Goal: Task Accomplishment & Management: Use online tool/utility

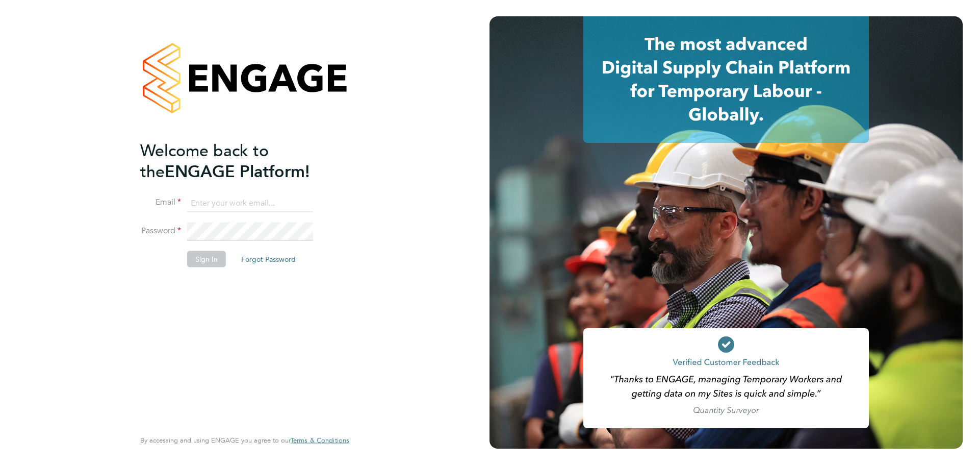
type input "[EMAIL_ADDRESS][PERSON_NAME][DOMAIN_NAME]"
click at [216, 210] on input "[EMAIL_ADDRESS][PERSON_NAME][DOMAIN_NAME]" at bounding box center [250, 203] width 126 height 18
click at [206, 258] on button "Sign In" at bounding box center [206, 258] width 39 height 16
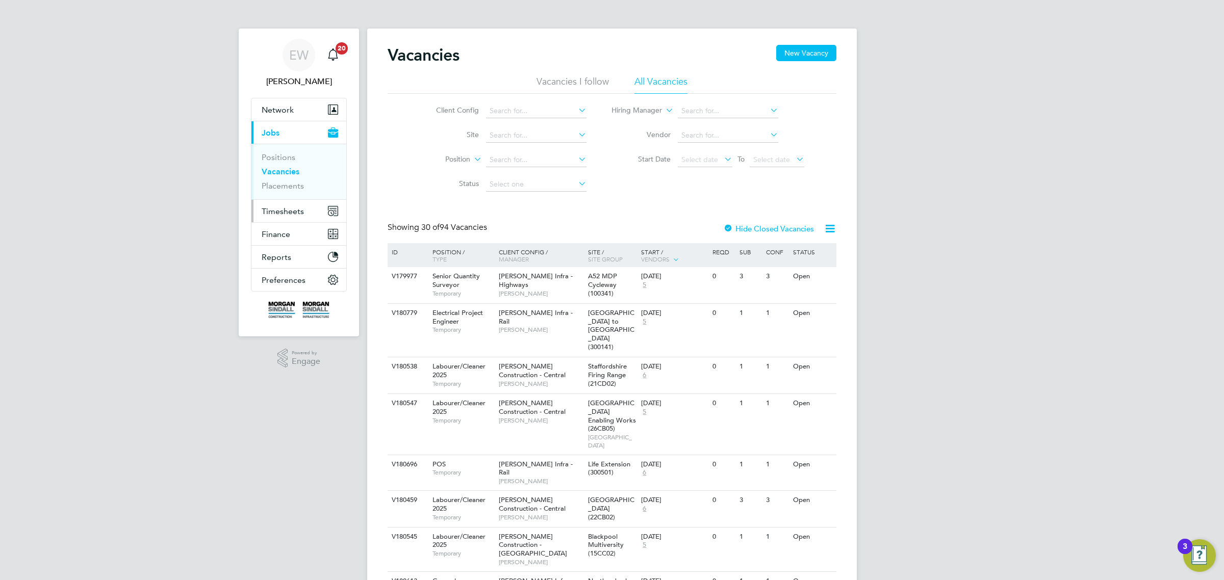
click at [278, 210] on span "Timesheets" at bounding box center [283, 212] width 42 height 10
click at [292, 179] on link "Timesheets" at bounding box center [283, 180] width 42 height 10
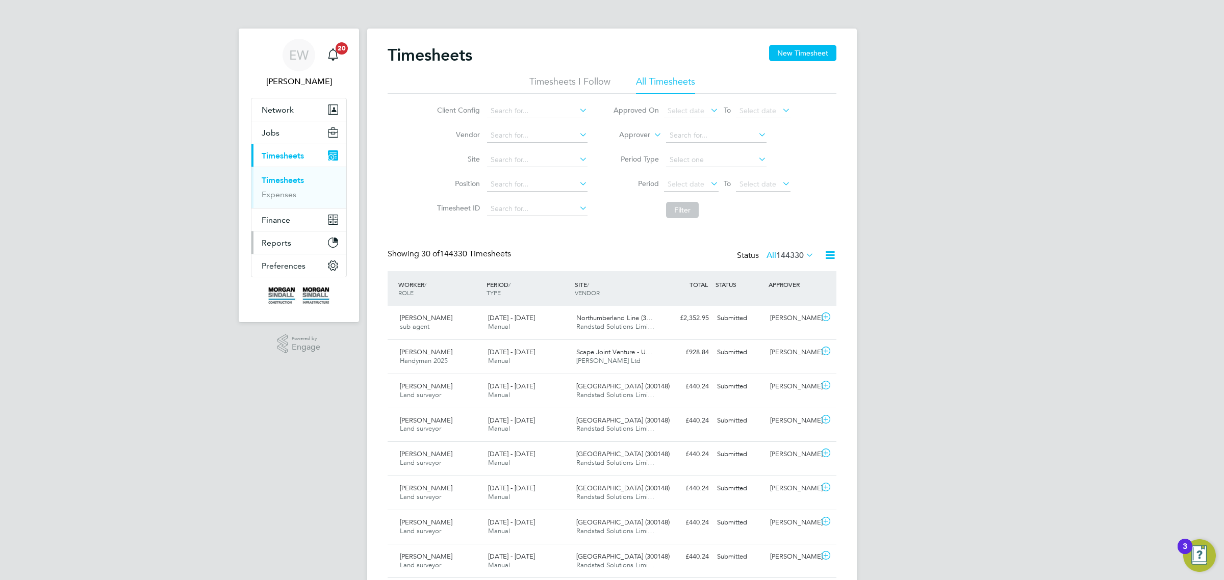
click at [281, 242] on span "Reports" at bounding box center [277, 243] width 30 height 10
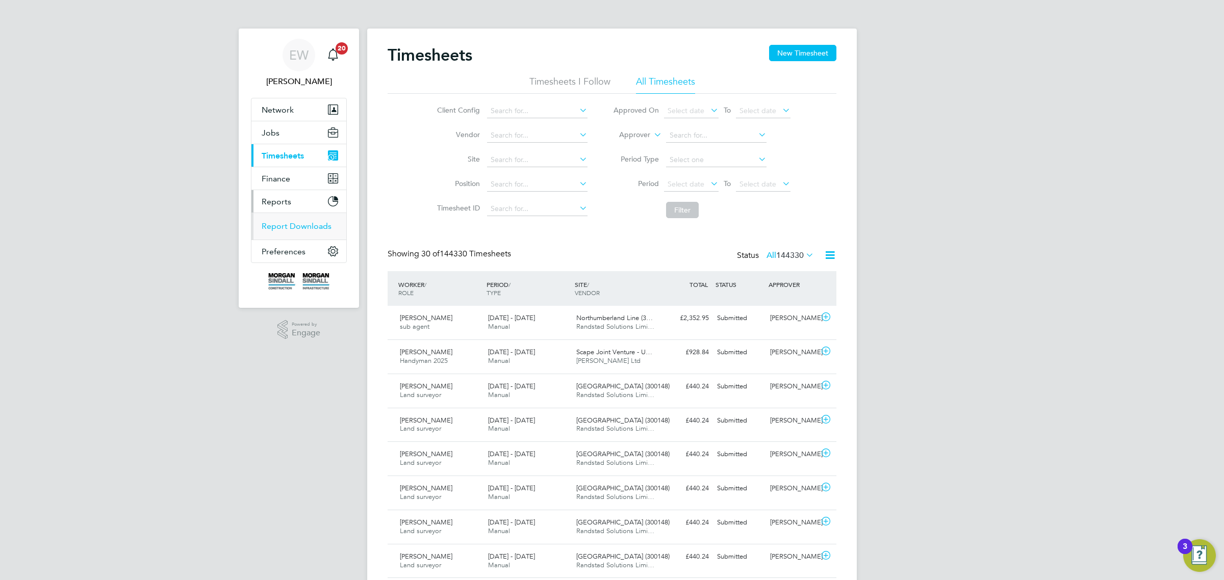
click at [292, 227] on link "Report Downloads" at bounding box center [297, 226] width 70 height 10
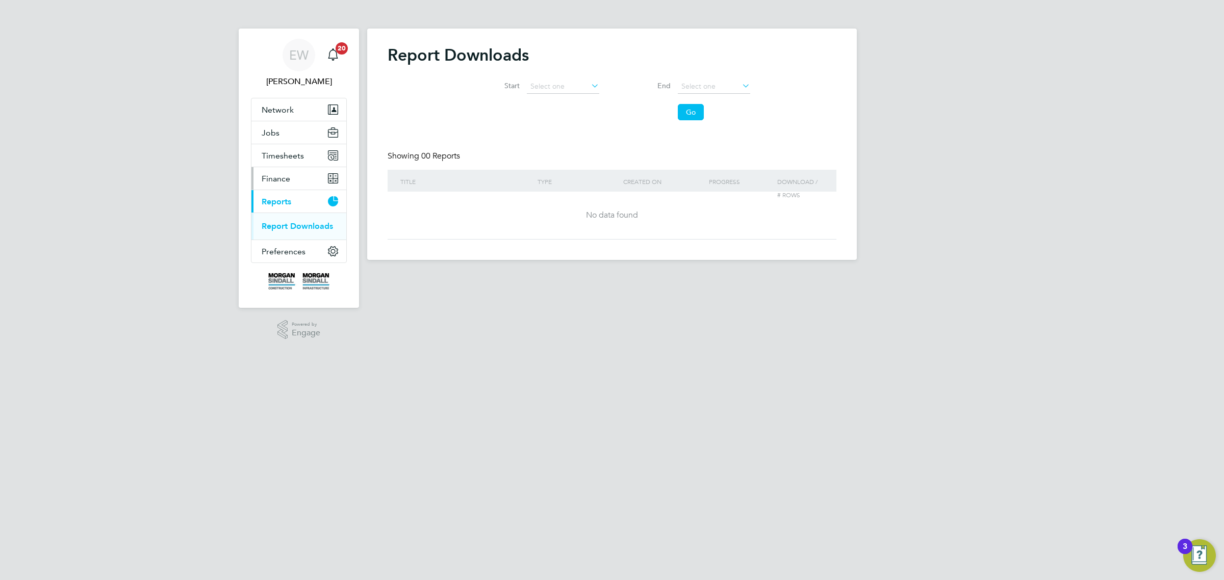
click at [282, 179] on span "Finance" at bounding box center [276, 179] width 29 height 10
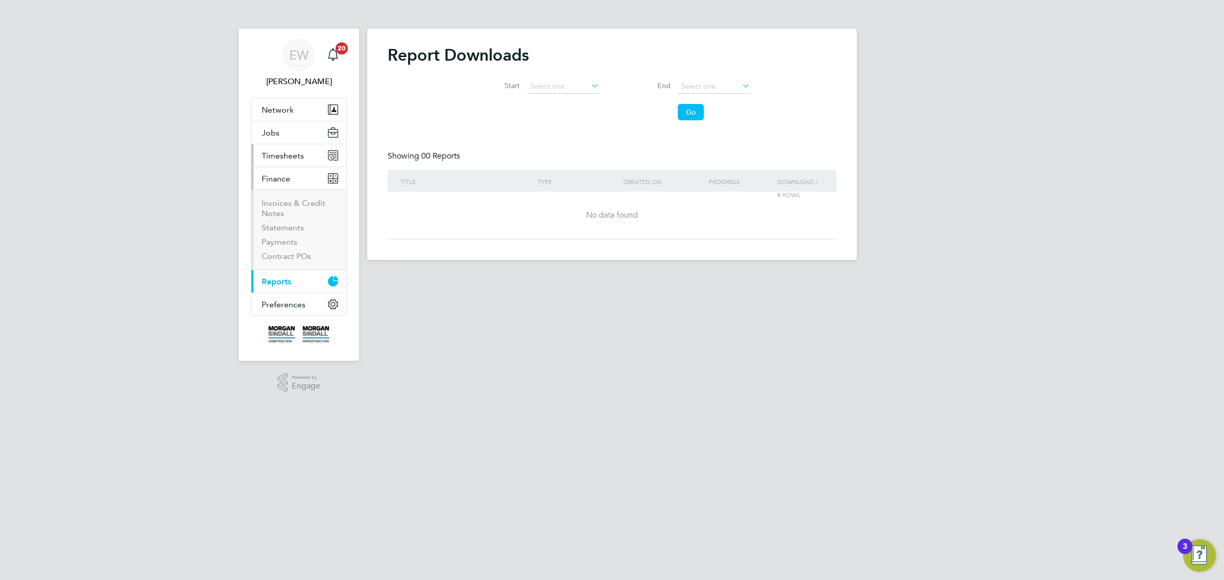
click at [284, 157] on span "Timesheets" at bounding box center [283, 156] width 42 height 10
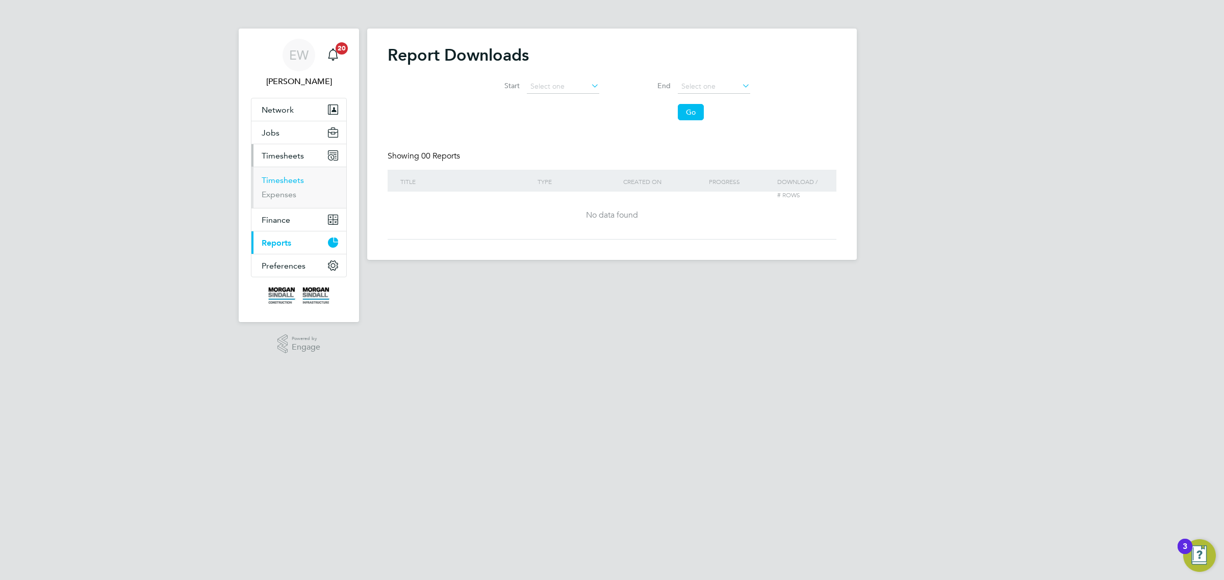
click at [286, 182] on link "Timesheets" at bounding box center [283, 180] width 42 height 10
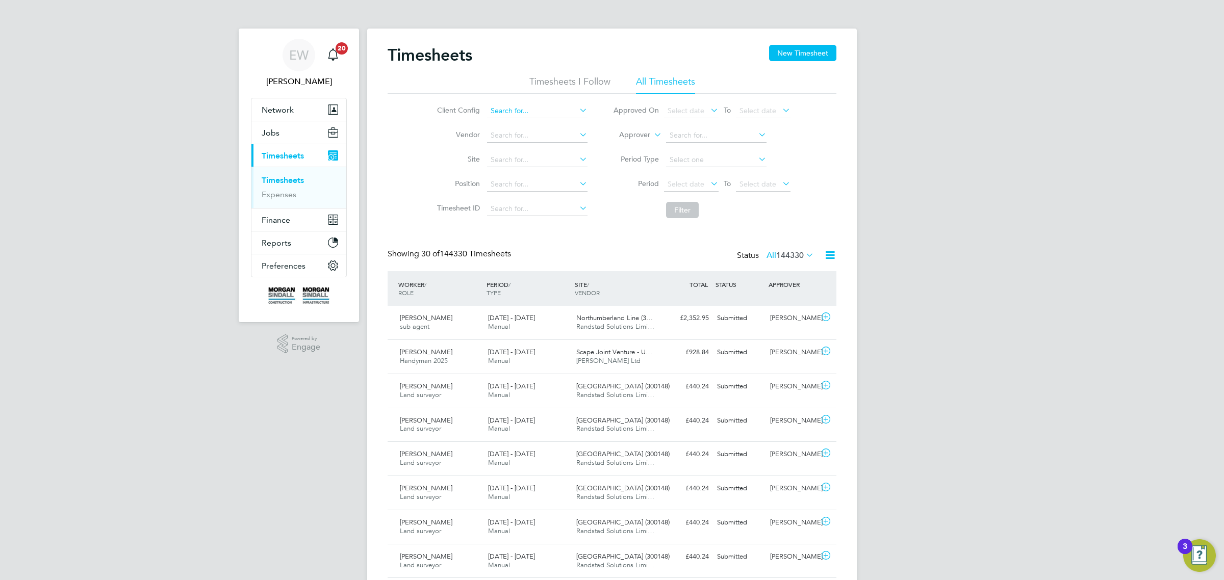
scroll to position [26, 88]
click at [546, 108] on input at bounding box center [537, 111] width 100 height 14
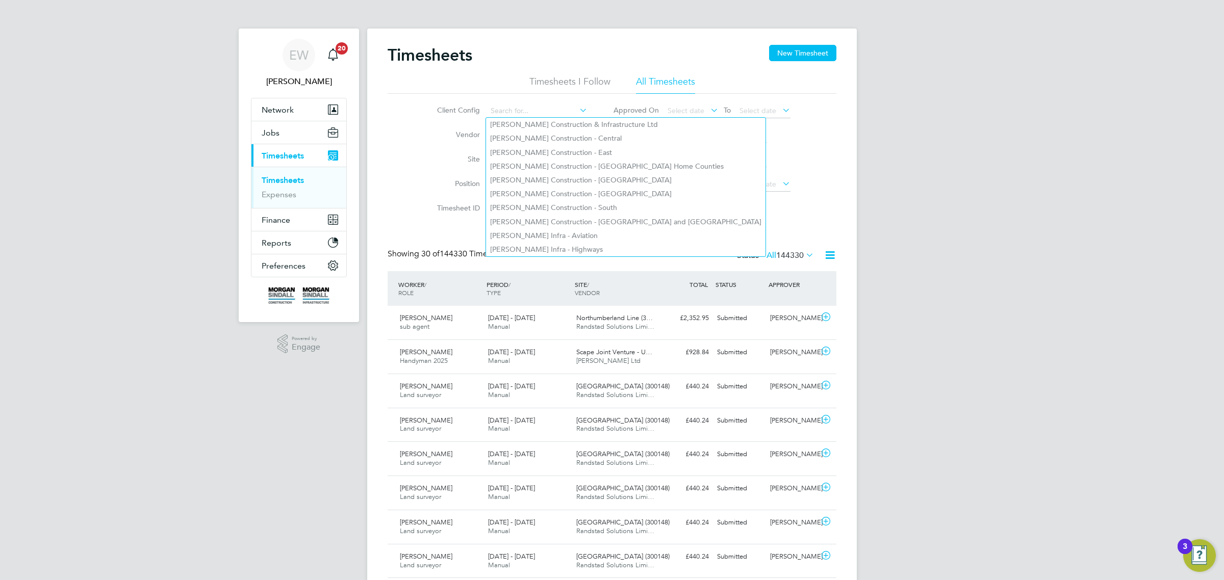
click at [804, 253] on icon at bounding box center [804, 255] width 0 height 14
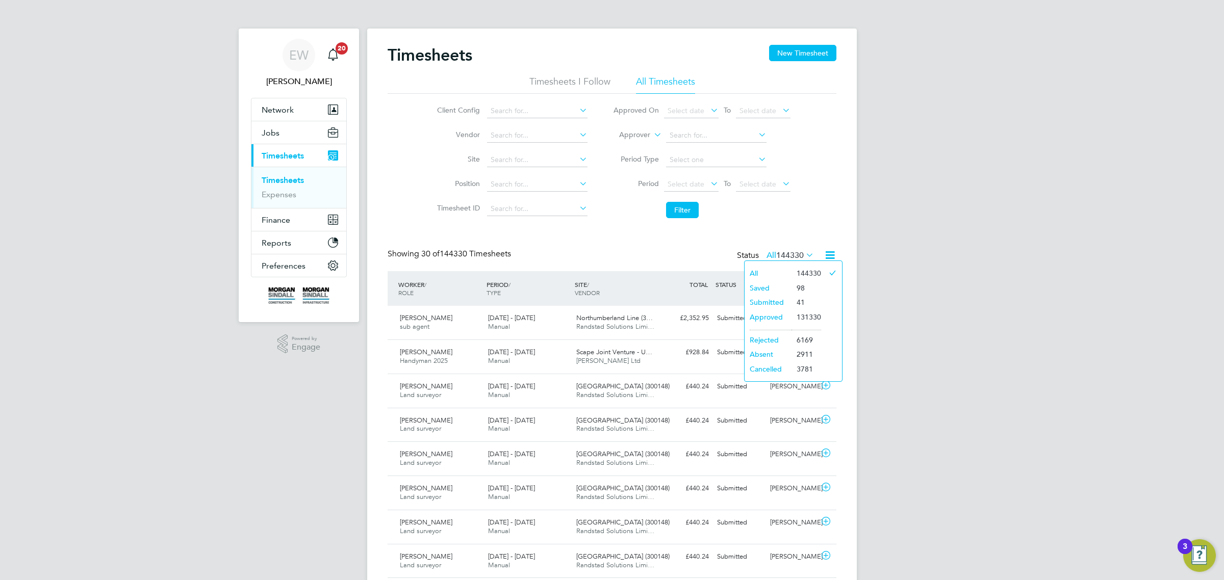
click at [807, 314] on li "131330" at bounding box center [807, 317] width 30 height 14
click at [721, 159] on input at bounding box center [716, 160] width 100 height 14
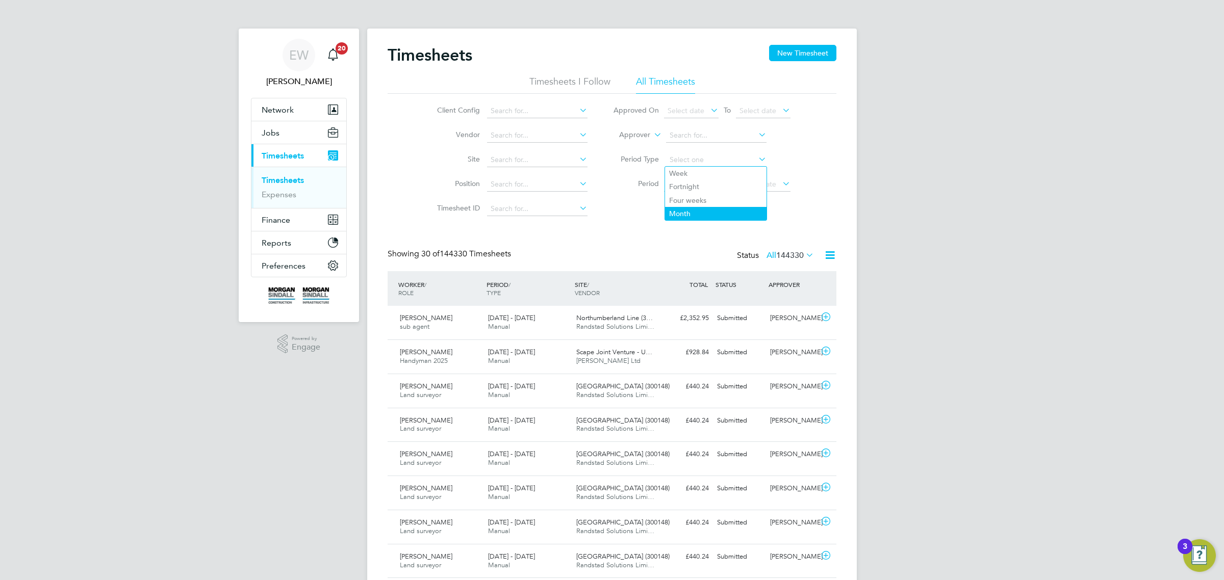
click at [677, 213] on li "Month" at bounding box center [715, 213] width 101 height 13
type input "Month"
click at [756, 158] on icon at bounding box center [756, 159] width 0 height 14
click at [804, 256] on icon at bounding box center [804, 255] width 0 height 14
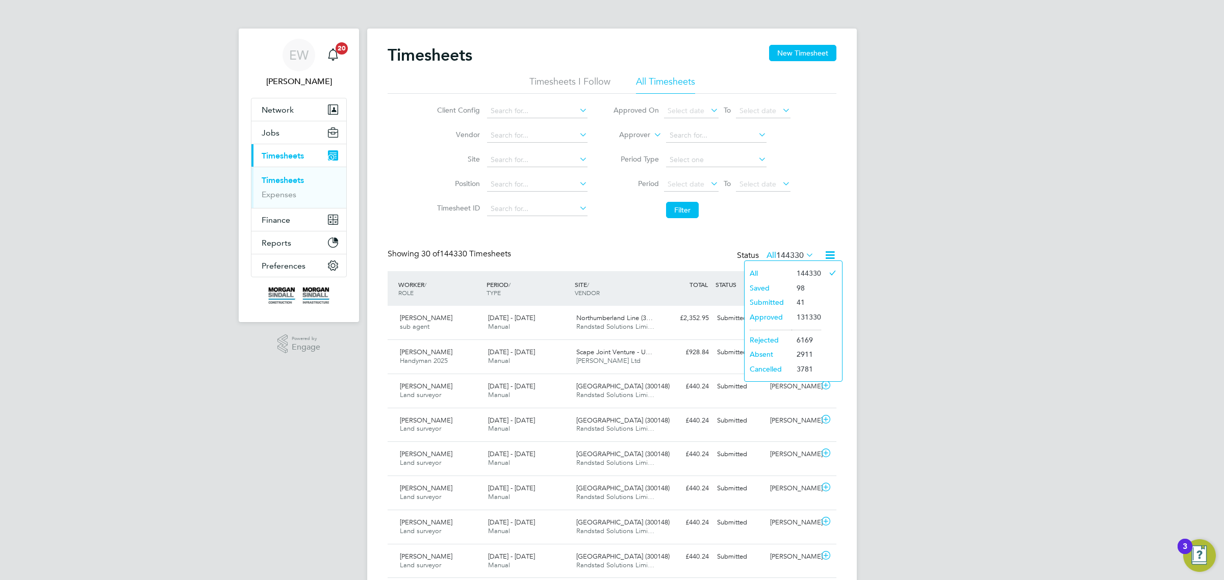
click at [802, 314] on li "131330" at bounding box center [807, 317] width 30 height 14
click at [529, 112] on input at bounding box center [537, 111] width 100 height 14
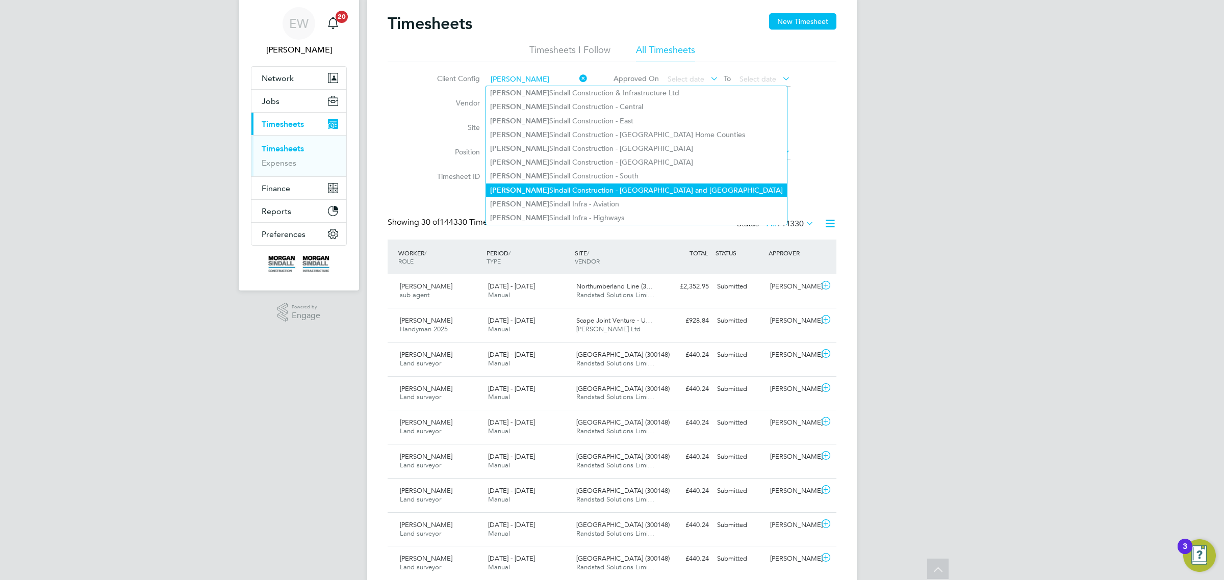
scroll to position [0, 0]
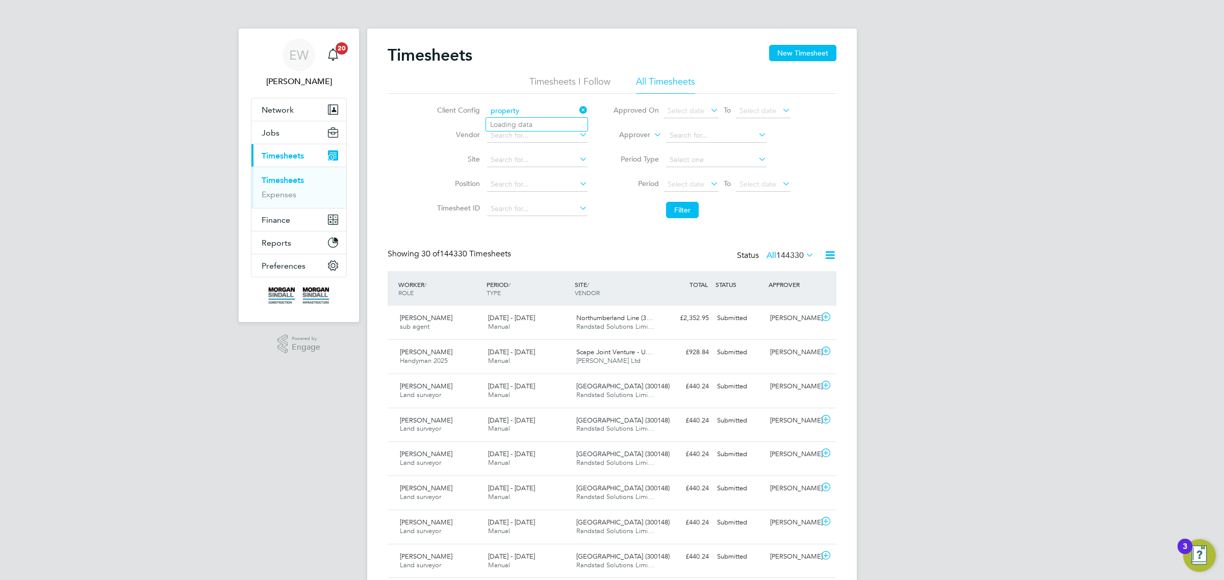
type input "property"
click at [508, 134] on input at bounding box center [537, 136] width 100 height 14
click at [656, 261] on div "Showing 30 of 144330 Timesheets Status All 144330" at bounding box center [612, 260] width 449 height 22
click at [277, 219] on span "Finance" at bounding box center [276, 220] width 29 height 10
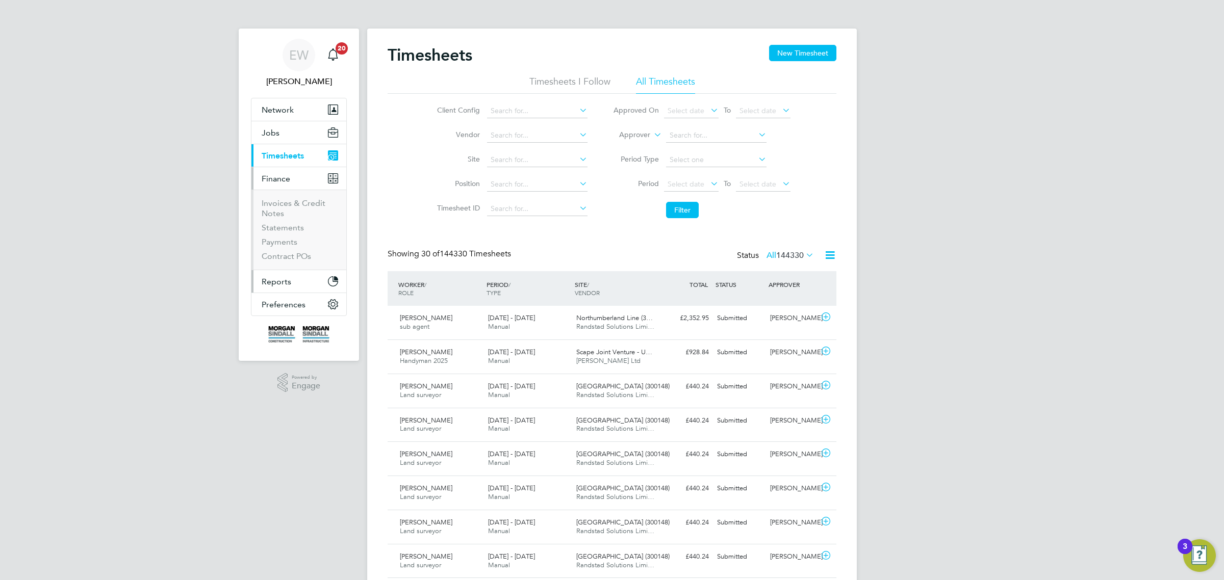
click at [264, 281] on span "Reports" at bounding box center [277, 282] width 30 height 10
click at [287, 250] on span "Preferences" at bounding box center [284, 252] width 44 height 10
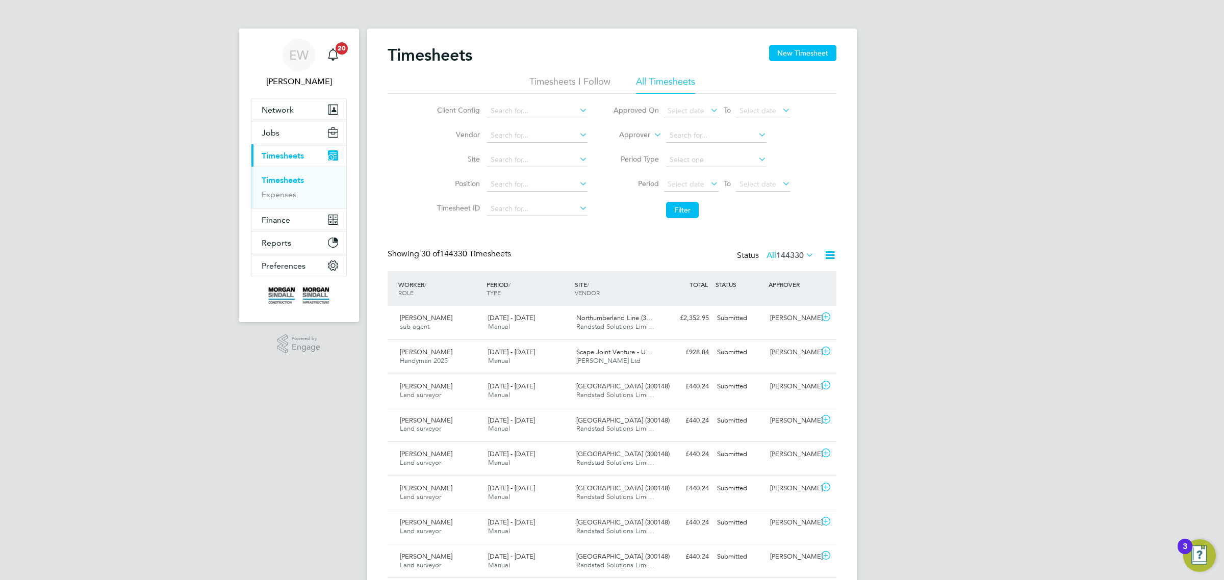
click at [292, 59] on span "EW" at bounding box center [298, 54] width 19 height 13
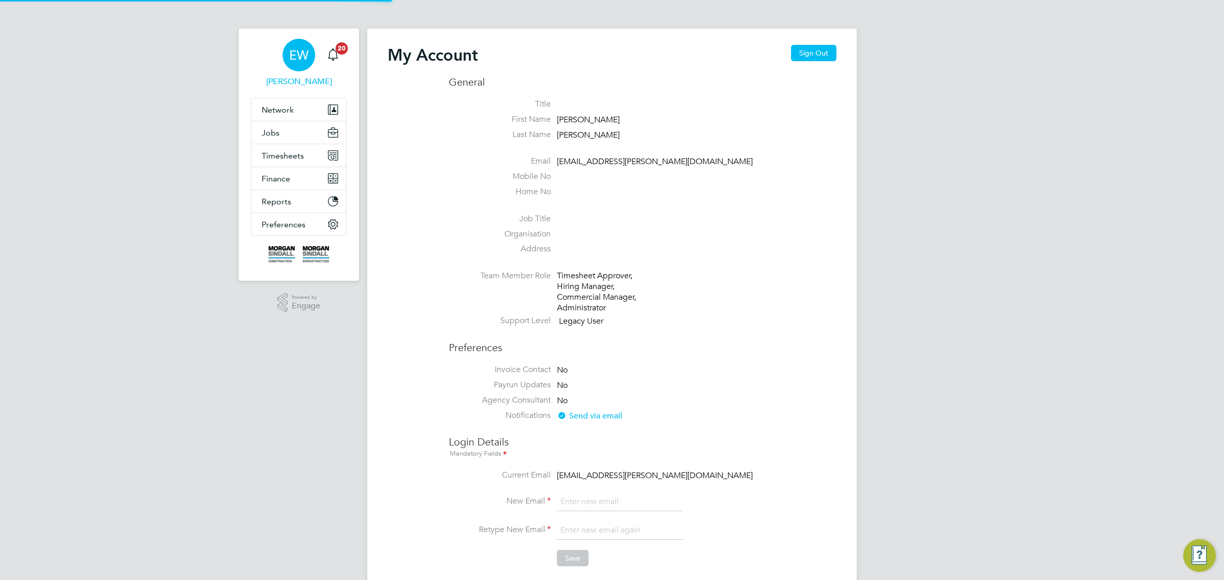
type input "emma.wells@randstad.co.uk"
click at [792, 52] on button "Sign Out" at bounding box center [813, 53] width 45 height 16
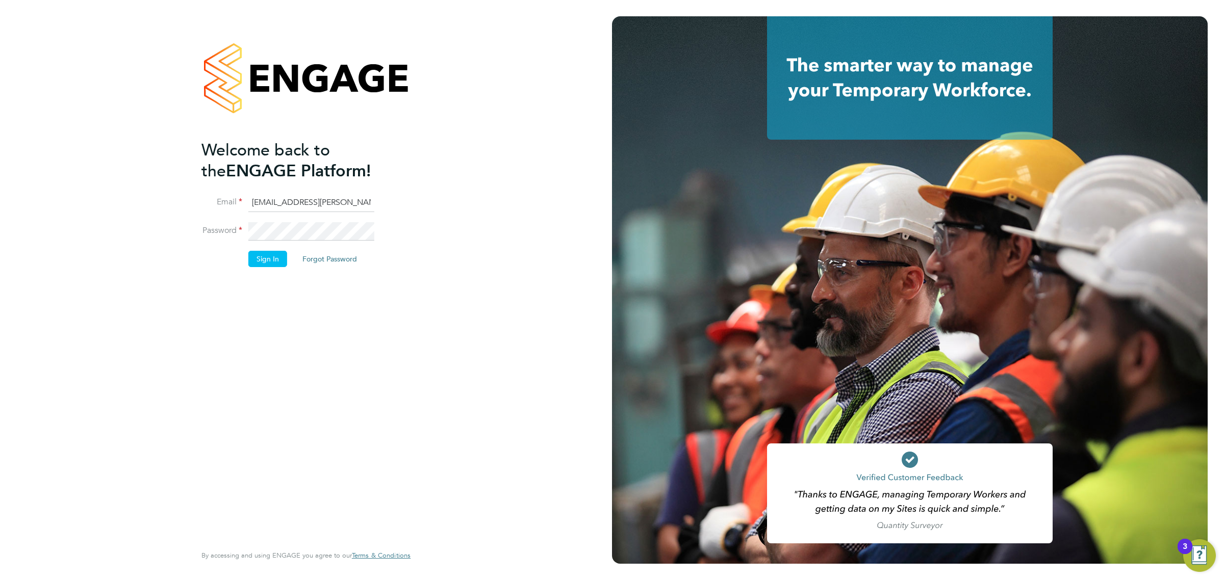
click at [311, 198] on input "emma.wells@randstad.co.uk" at bounding box center [311, 203] width 126 height 18
click at [264, 258] on button "Sign In" at bounding box center [267, 259] width 39 height 16
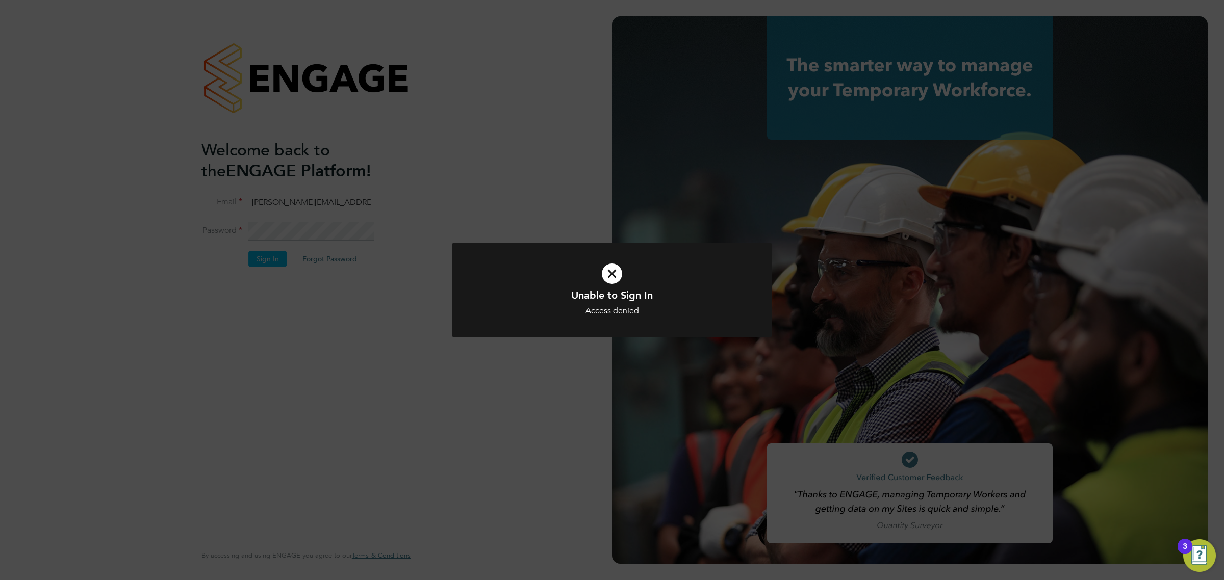
click at [376, 314] on div "Unable to Sign In Access denied Cancel Okay" at bounding box center [612, 290] width 1224 height 580
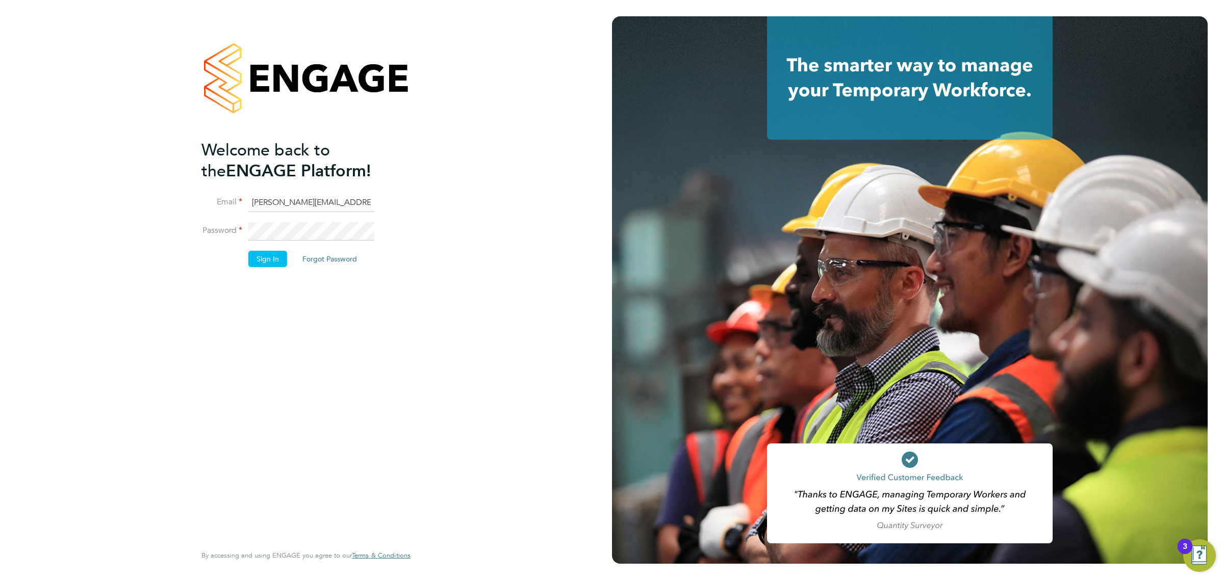
click at [294, 207] on input "Lovell.midoffice@randstadcpe.com" at bounding box center [311, 203] width 126 height 18
type input "emma.wells@randstad.co.uk"
click at [274, 259] on button "Sign In" at bounding box center [267, 259] width 39 height 16
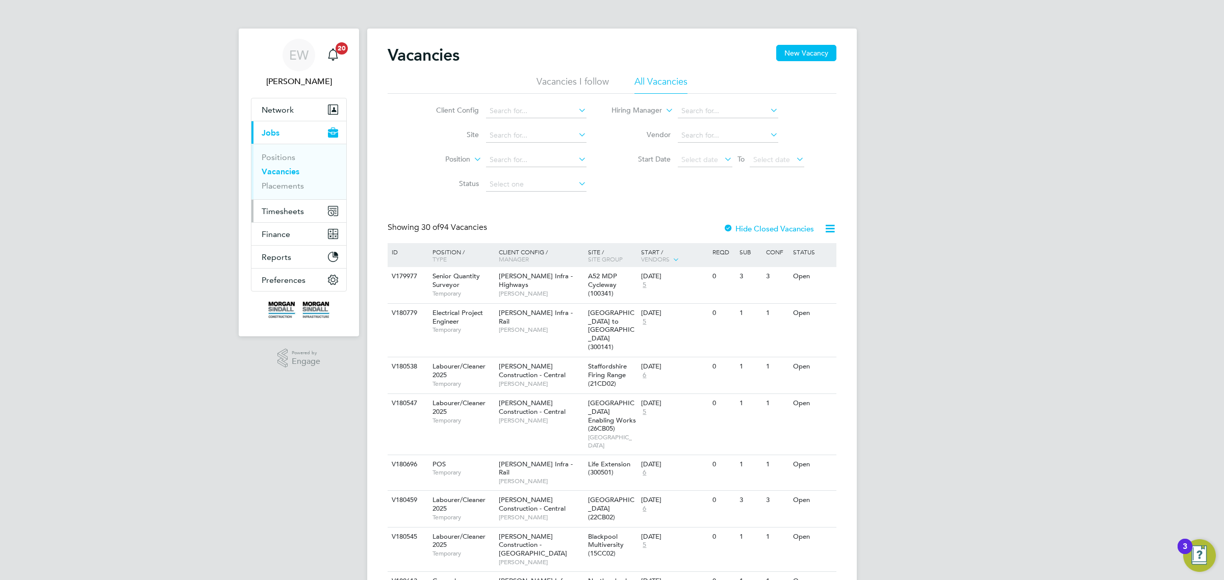
click at [286, 210] on span "Timesheets" at bounding box center [283, 212] width 42 height 10
click at [287, 179] on link "Timesheets" at bounding box center [283, 180] width 42 height 10
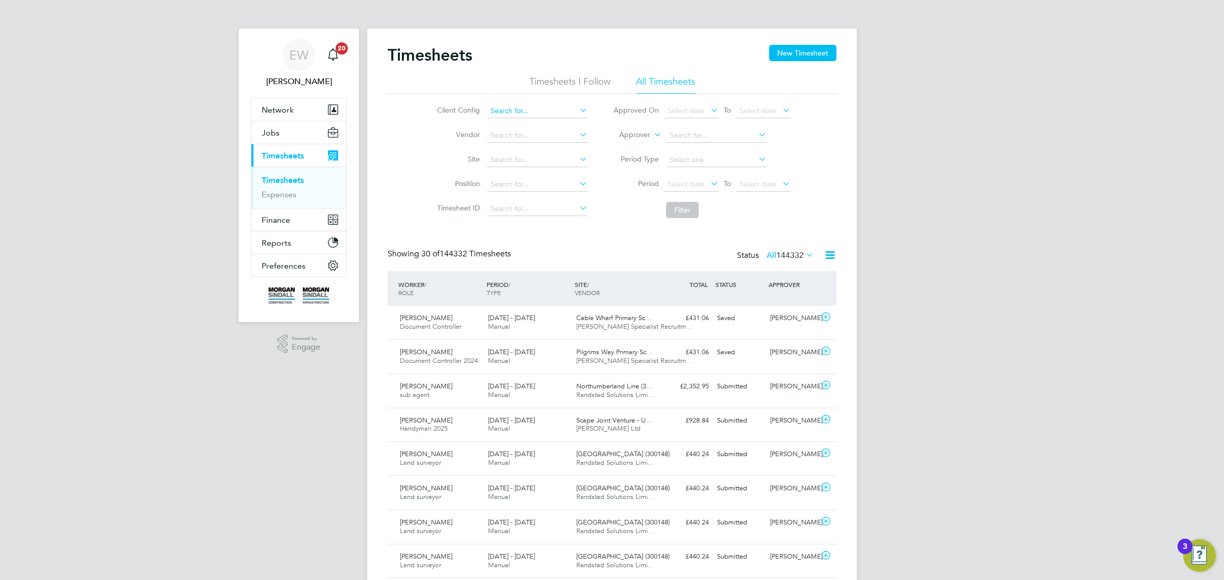
click at [564, 110] on input at bounding box center [537, 111] width 100 height 14
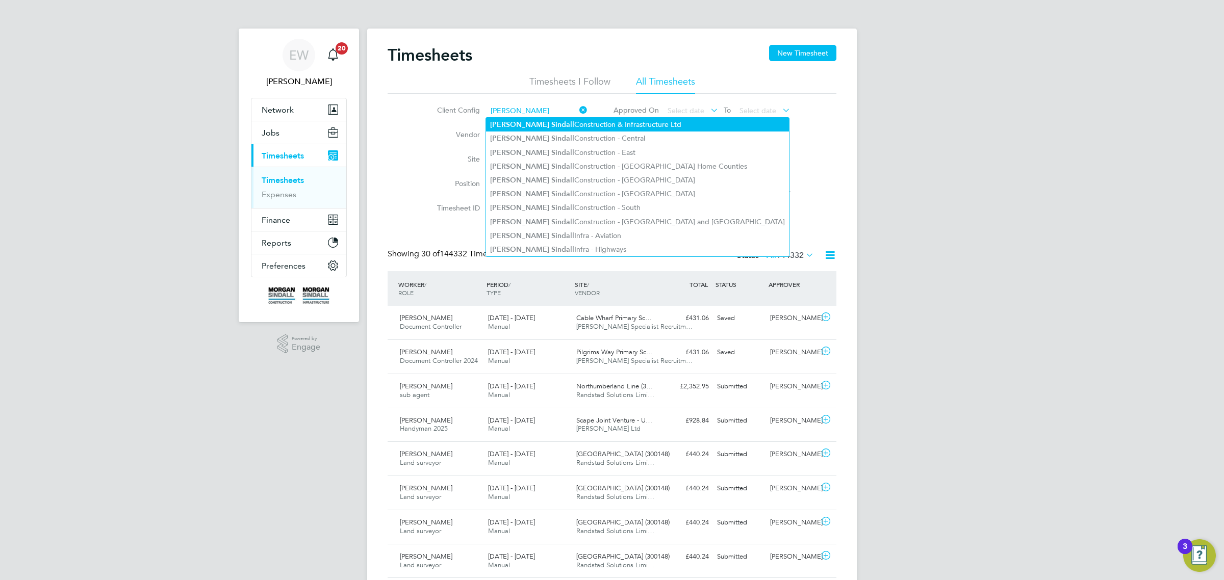
click at [551, 123] on b "Sindall" at bounding box center [562, 124] width 23 height 9
type input "Morgan Sindall Construction & Infrastructure Ltd"
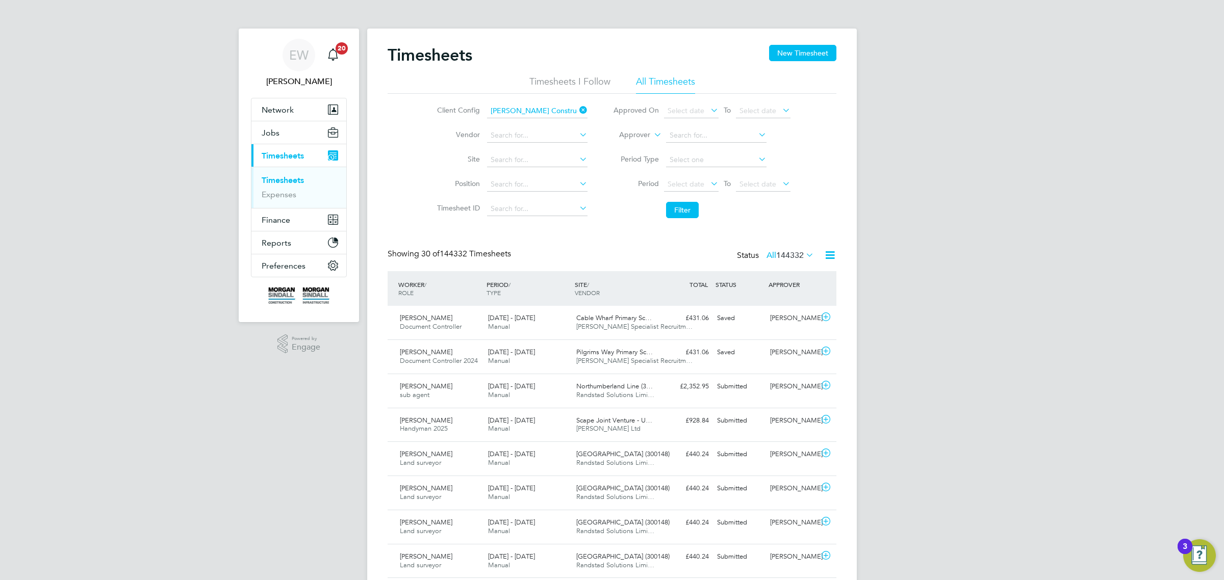
click at [804, 253] on icon at bounding box center [804, 255] width 0 height 14
click at [771, 315] on li "Approved" at bounding box center [768, 317] width 47 height 14
click at [680, 209] on button "Filter" at bounding box center [682, 210] width 33 height 16
click at [704, 182] on span "Select date" at bounding box center [691, 185] width 55 height 14
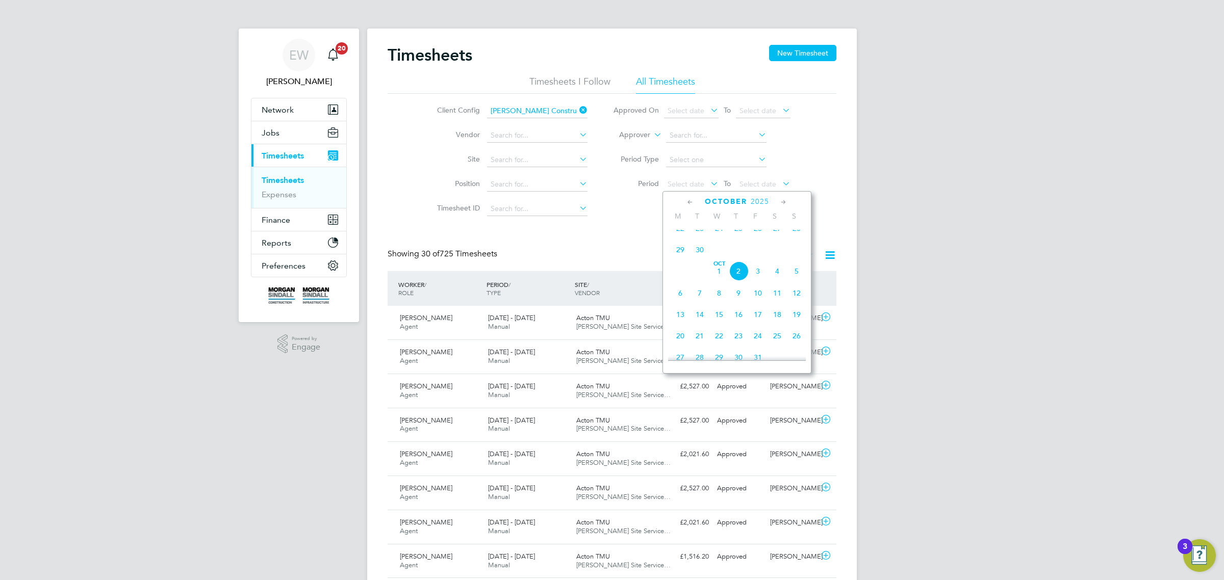
click at [688, 202] on icon at bounding box center [690, 202] width 10 height 11
click at [304, 54] on span "EW" at bounding box center [298, 54] width 19 height 13
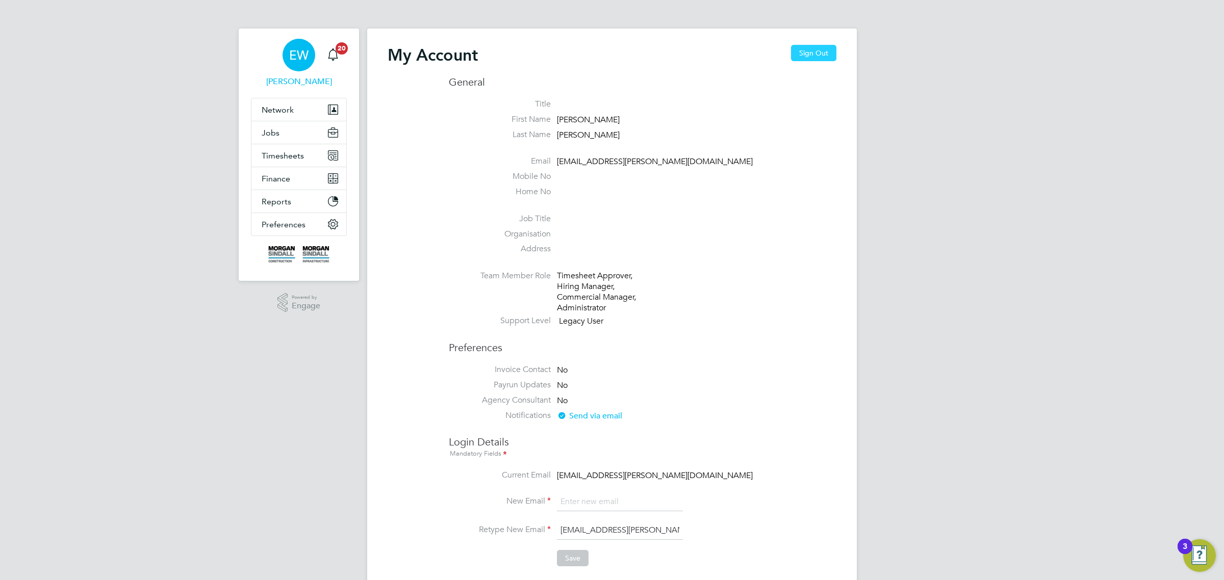
click at [823, 52] on button "Sign Out" at bounding box center [813, 53] width 45 height 16
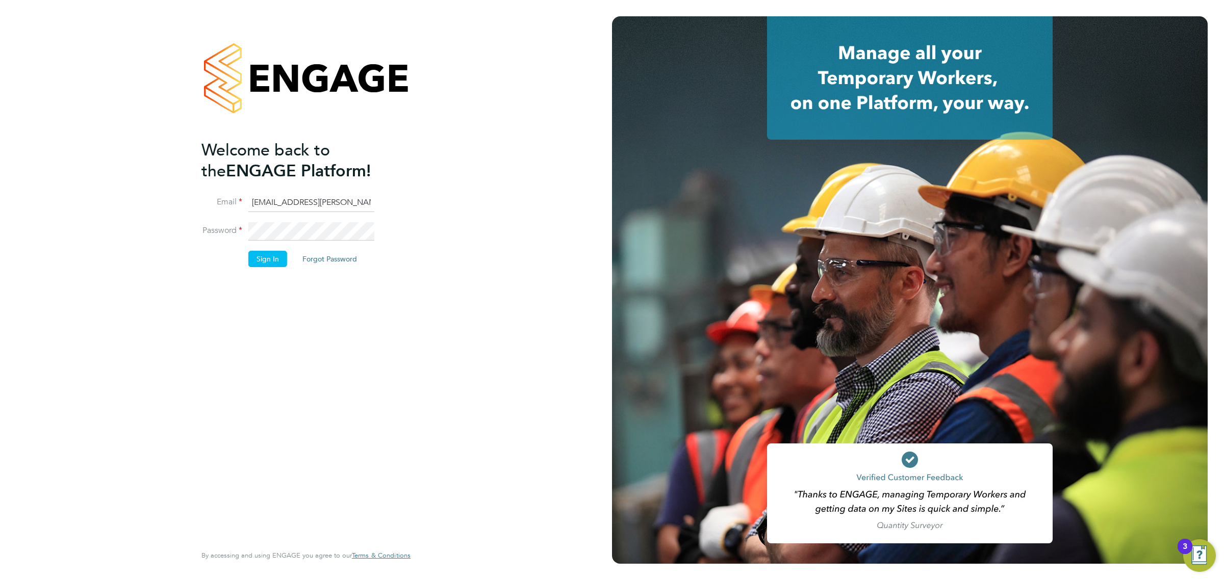
click at [302, 204] on input "emma.wells@randstad.co.uk" at bounding box center [311, 203] width 126 height 18
paste input "Labourdeskmslv@randstadcpe.com"
type input "Labourdeskmslv@randstadcpe.com"
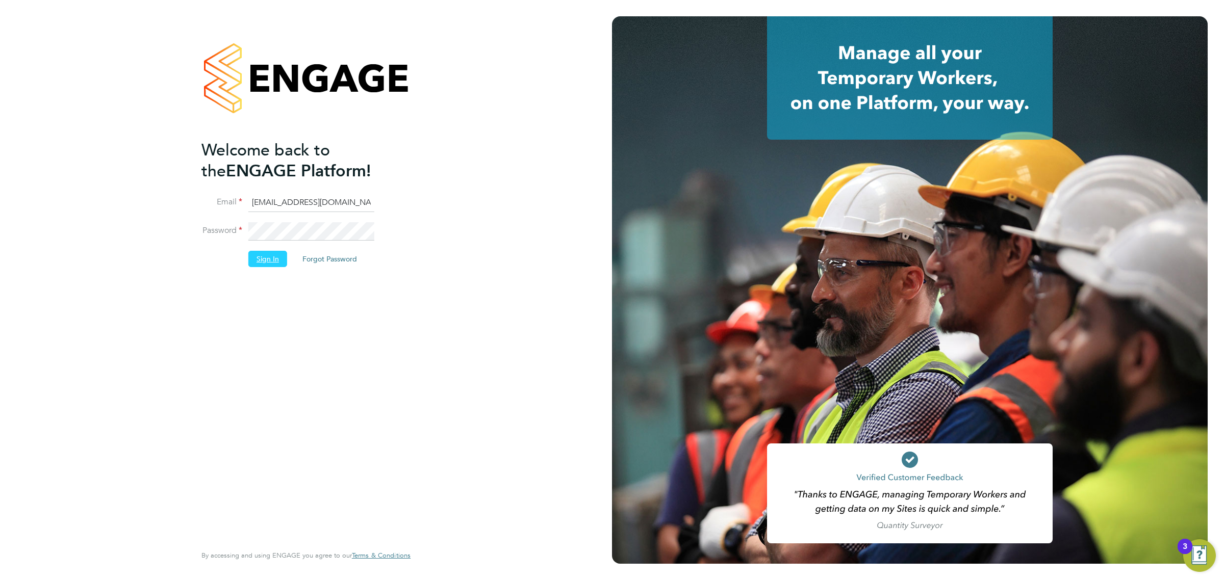
click at [267, 256] on button "Sign In" at bounding box center [267, 259] width 39 height 16
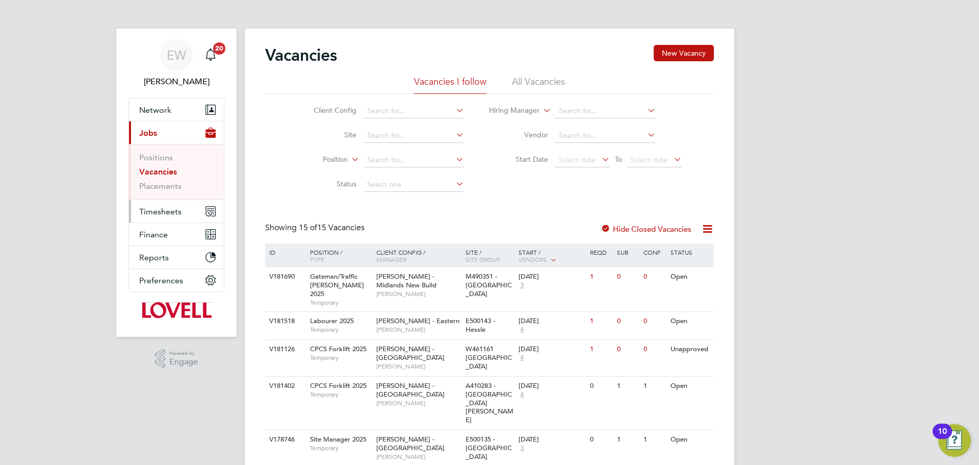
click at [155, 210] on span "Timesheets" at bounding box center [160, 212] width 42 height 10
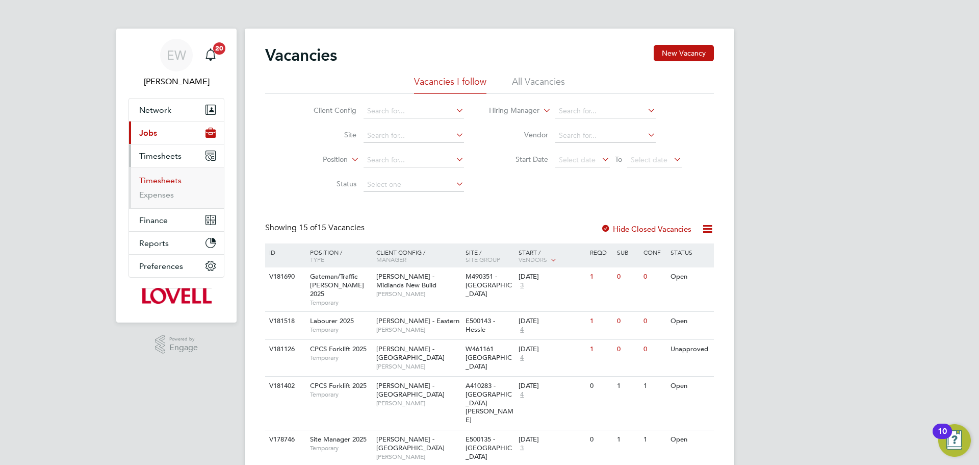
click at [154, 181] on link "Timesheets" at bounding box center [160, 180] width 42 height 10
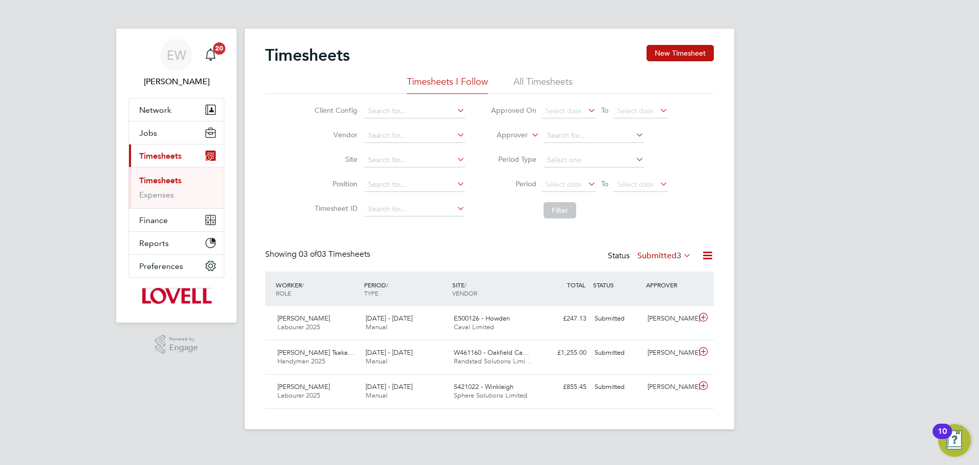
click at [681, 255] on icon at bounding box center [681, 255] width 0 height 14
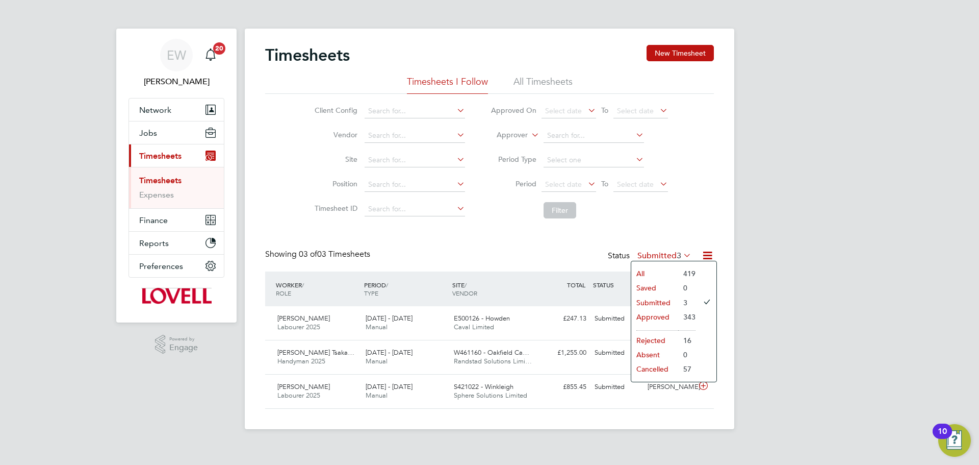
click at [647, 316] on li "Approved" at bounding box center [654, 317] width 47 height 14
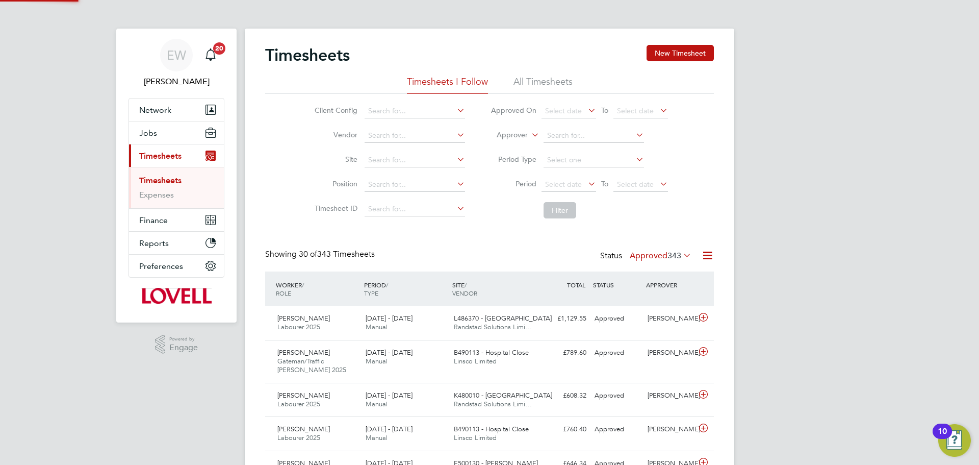
scroll to position [26, 89]
click at [540, 81] on li "All Timesheets" at bounding box center [543, 84] width 59 height 18
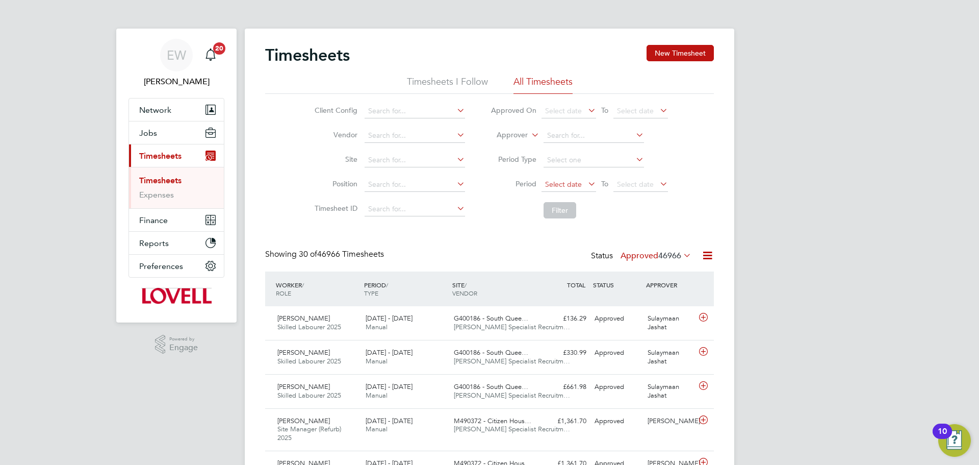
click at [565, 184] on span "Select date" at bounding box center [563, 184] width 37 height 9
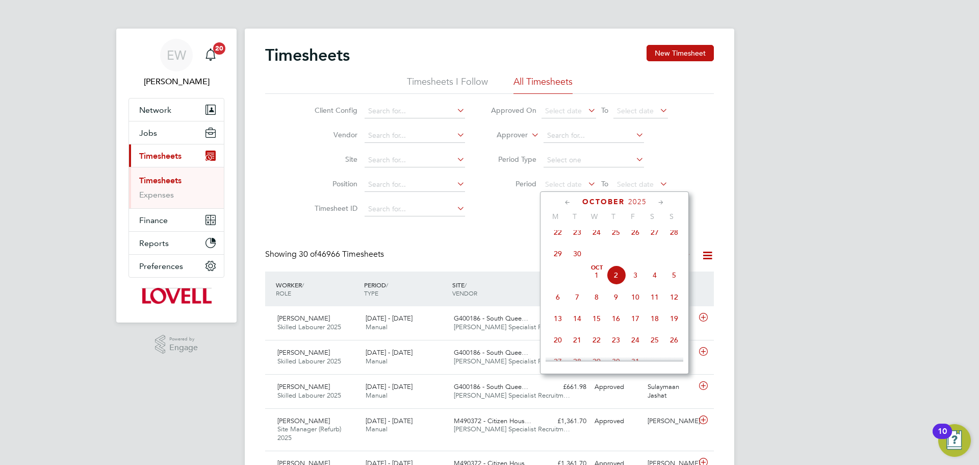
click at [567, 204] on icon at bounding box center [568, 202] width 10 height 11
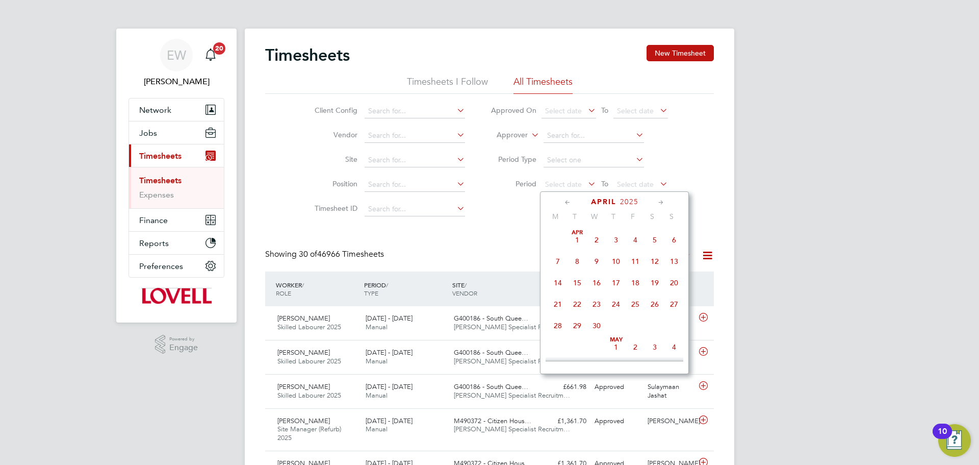
click at [576, 238] on span "[DATE]" at bounding box center [577, 239] width 19 height 19
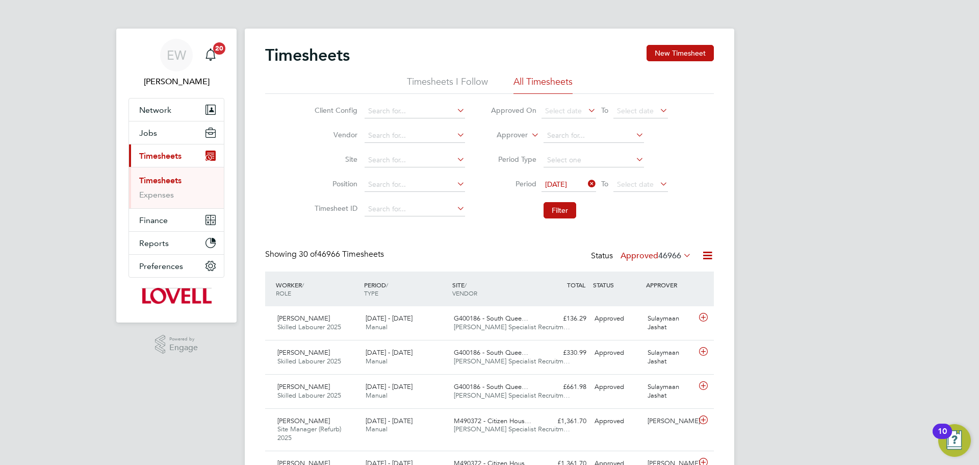
click at [658, 182] on icon at bounding box center [658, 183] width 0 height 14
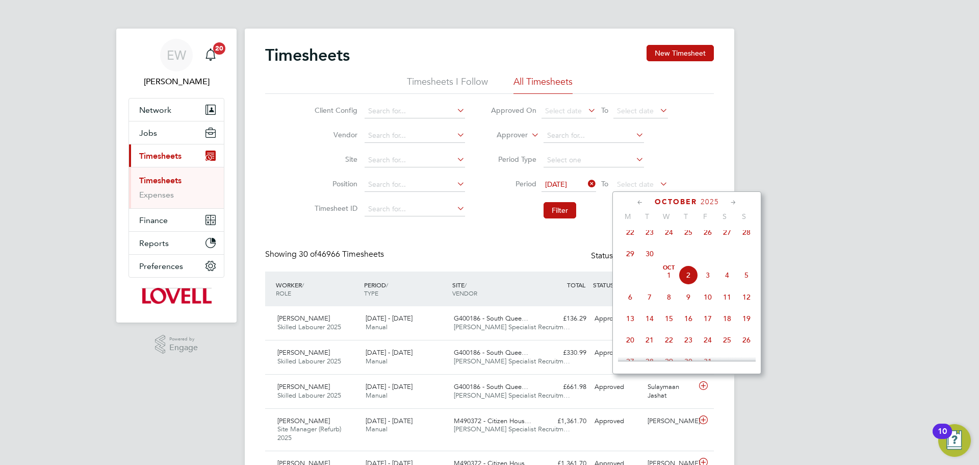
click at [640, 200] on icon at bounding box center [640, 202] width 10 height 11
click at [630, 347] on span "30" at bounding box center [630, 346] width 19 height 19
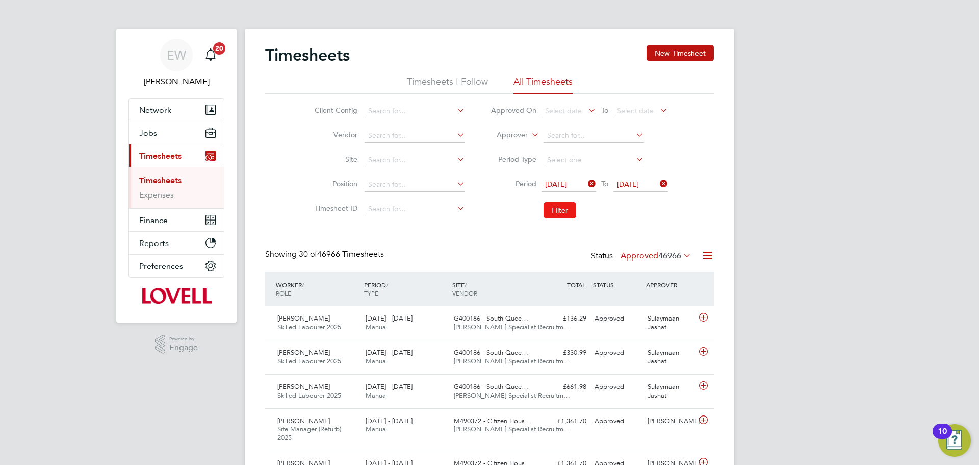
click at [568, 210] on button "Filter" at bounding box center [560, 210] width 33 height 16
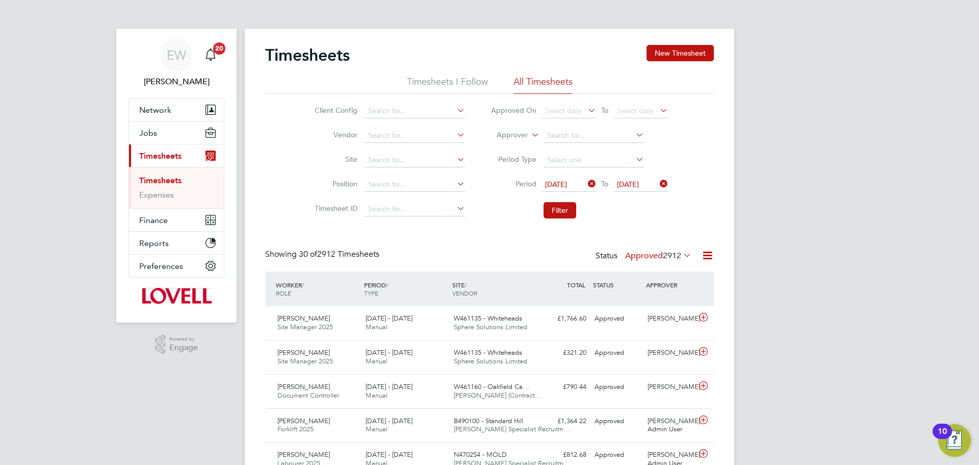
click at [708, 256] on icon at bounding box center [707, 255] width 13 height 13
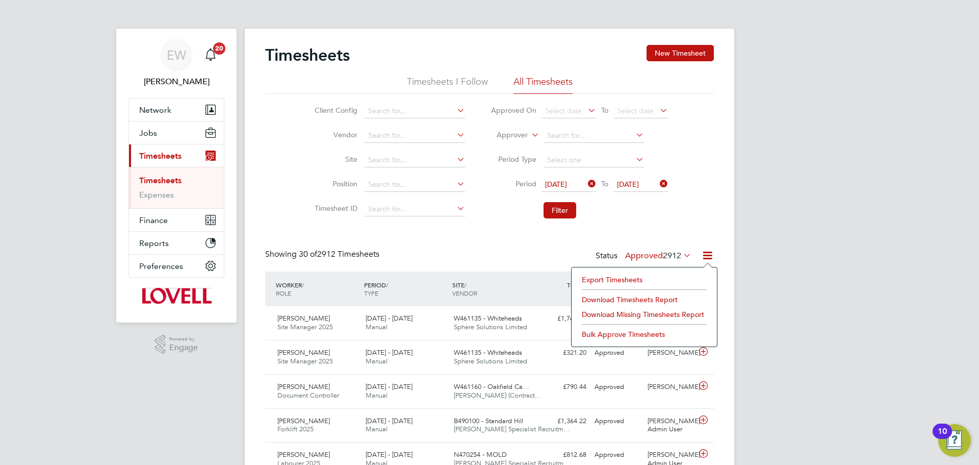
click at [658, 182] on icon at bounding box center [658, 183] width 0 height 14
click at [649, 182] on span "Select date" at bounding box center [635, 184] width 37 height 9
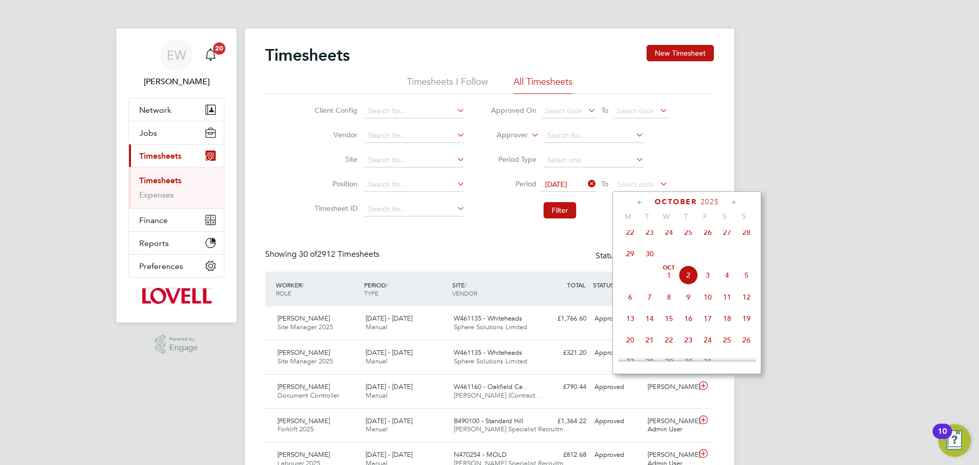
click at [637, 201] on icon at bounding box center [640, 202] width 10 height 11
click at [745, 326] on span "31" at bounding box center [746, 322] width 19 height 19
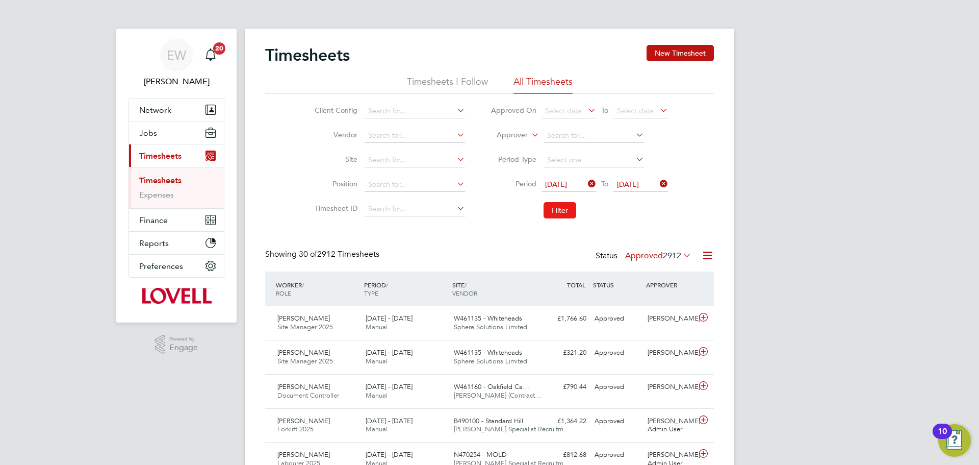
click at [567, 209] on button "Filter" at bounding box center [560, 210] width 33 height 16
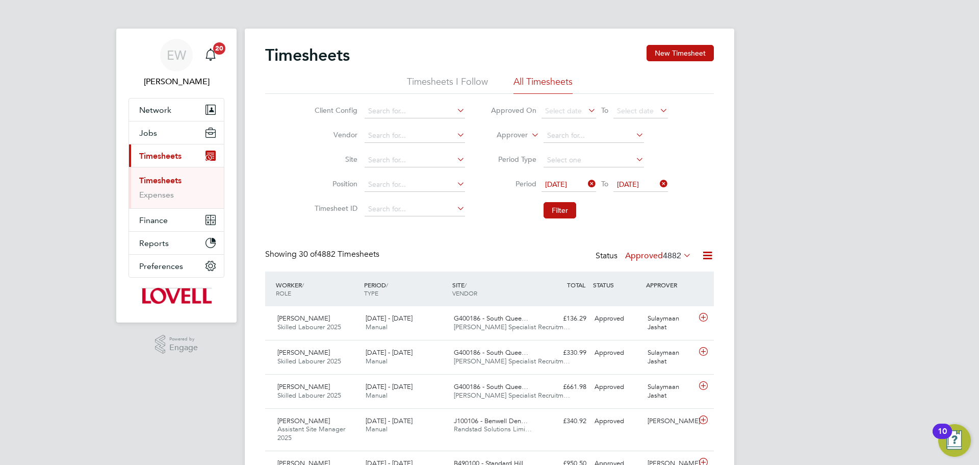
click at [706, 255] on icon at bounding box center [707, 255] width 13 height 13
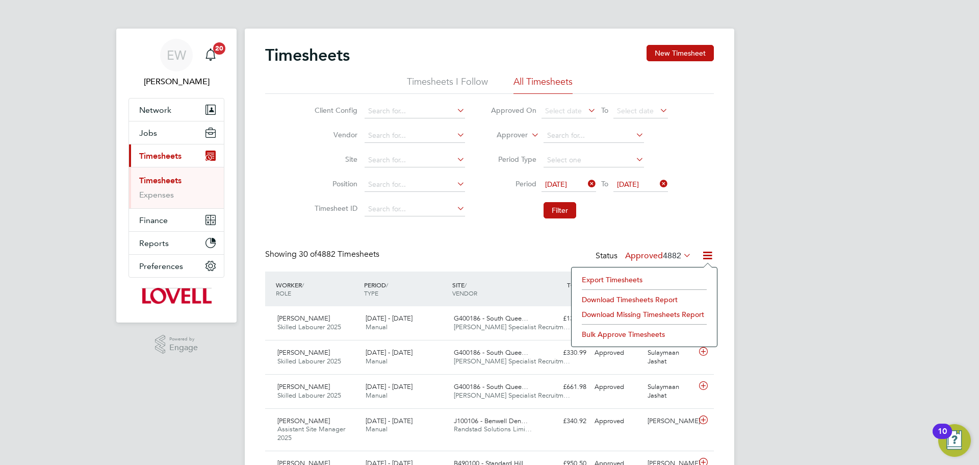
click at [645, 297] on li "Download Timesheets Report" at bounding box center [644, 299] width 135 height 14
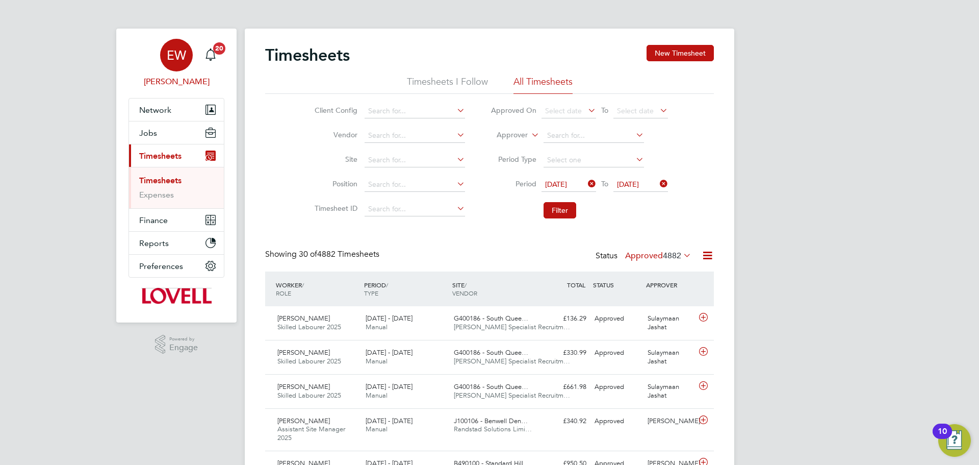
click at [181, 54] on span "EW" at bounding box center [176, 54] width 19 height 13
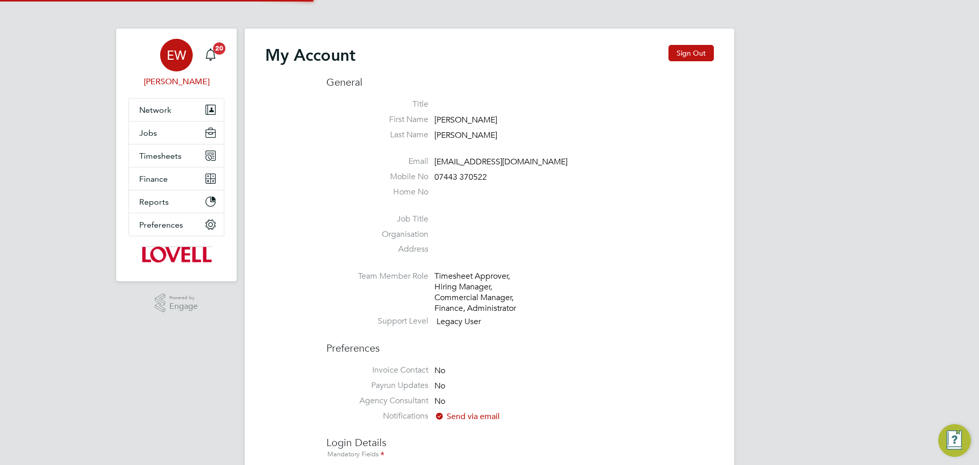
type input "Labourdeskmslv@randstadcpe.com"
click at [689, 54] on button "Sign Out" at bounding box center [691, 53] width 45 height 16
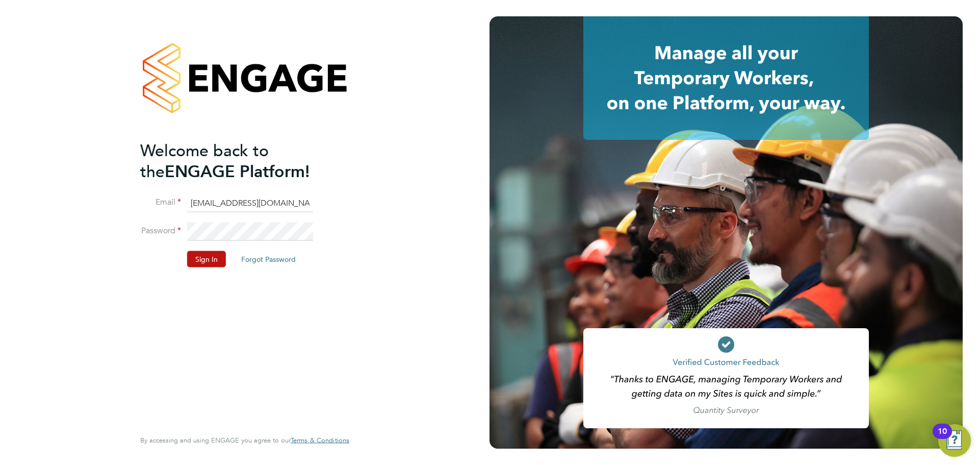
click at [220, 202] on input "Labourdeskmslv@randstadcpe.com" at bounding box center [250, 203] width 126 height 18
type input "emma.wells@randstad.co.uk"
click at [209, 261] on button "Sign In" at bounding box center [206, 258] width 39 height 16
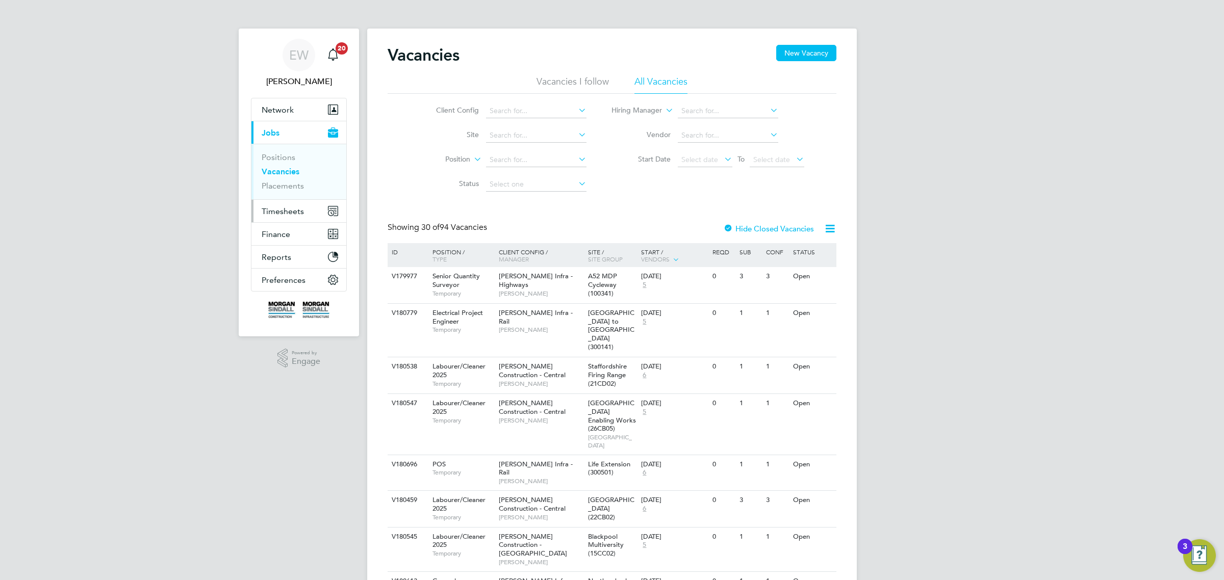
click at [279, 211] on span "Timesheets" at bounding box center [283, 212] width 42 height 10
click at [283, 180] on link "Timesheets" at bounding box center [283, 180] width 42 height 10
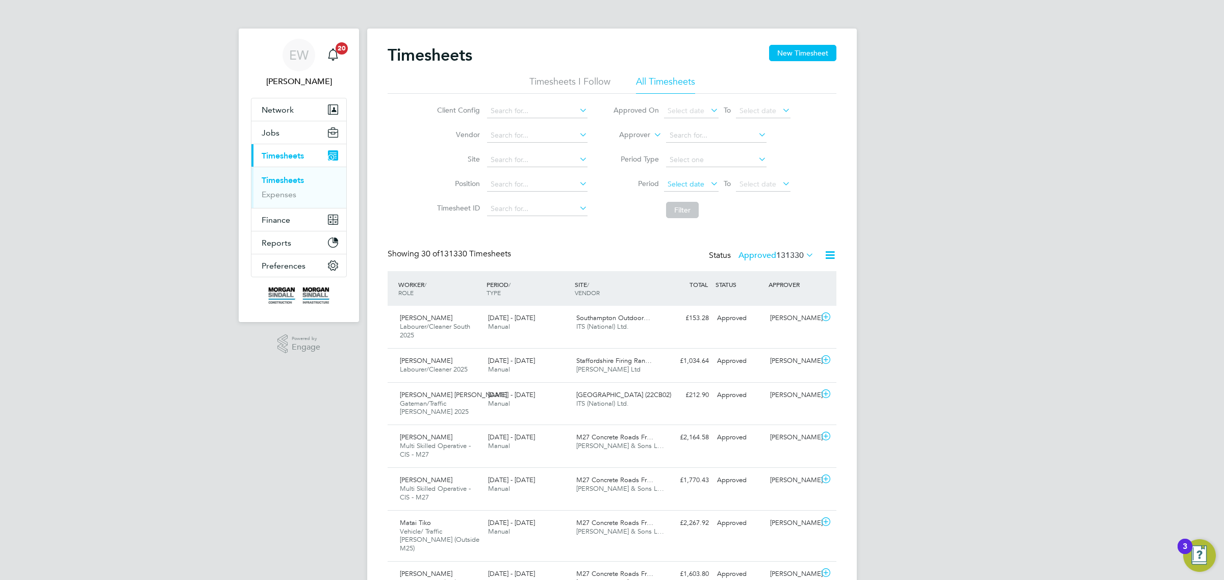
click at [682, 185] on span "Select date" at bounding box center [686, 184] width 37 height 9
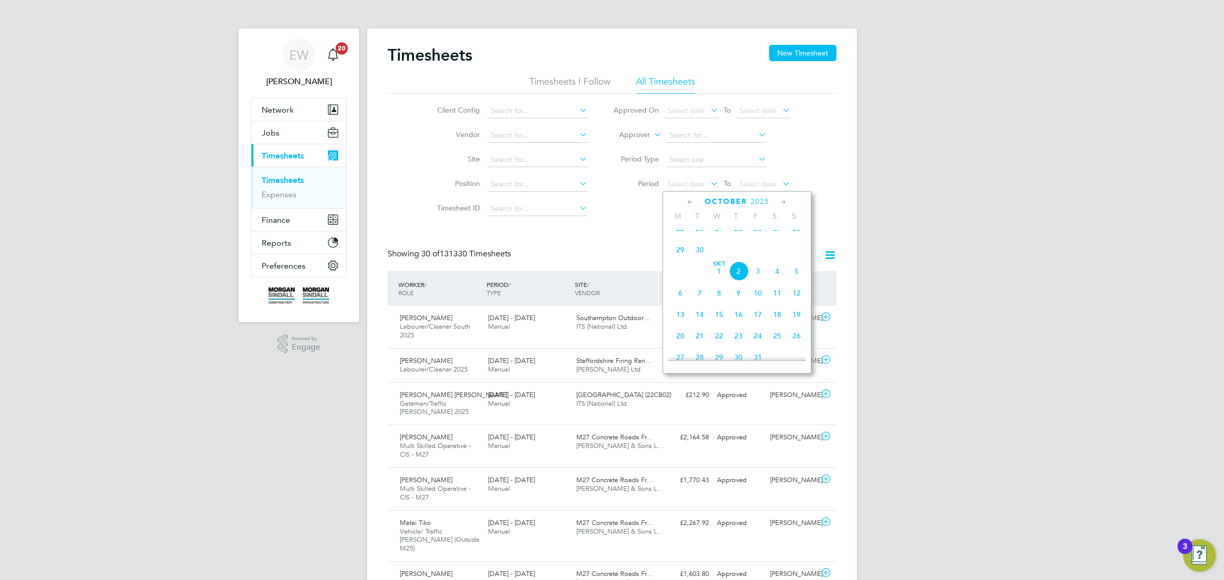
click at [688, 202] on icon at bounding box center [690, 202] width 10 height 11
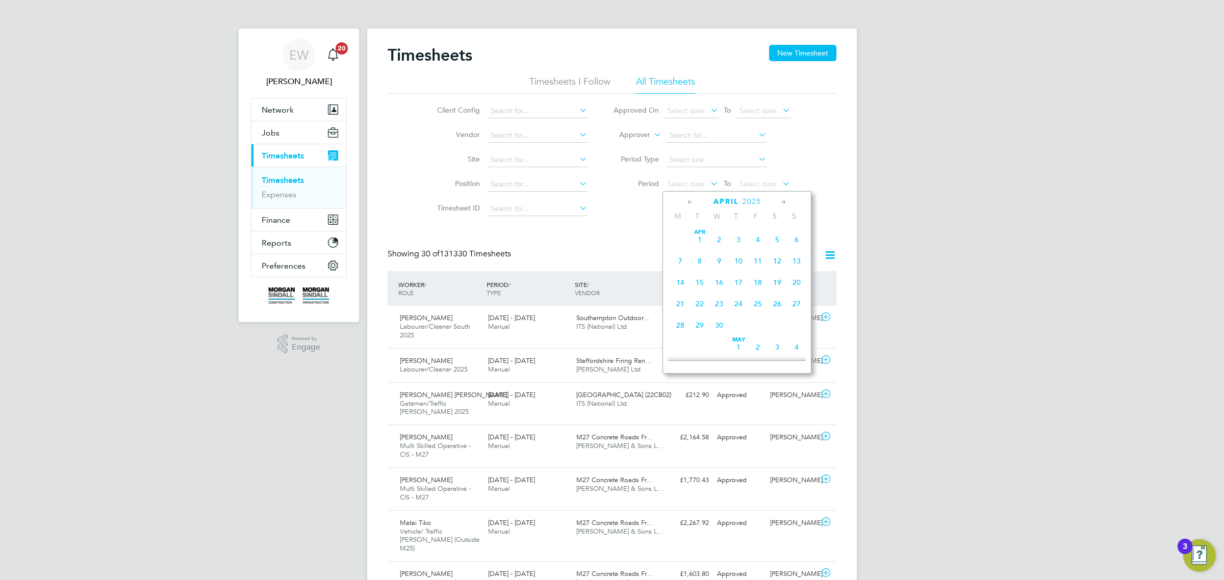
click at [700, 239] on span "[DATE]" at bounding box center [699, 239] width 19 height 19
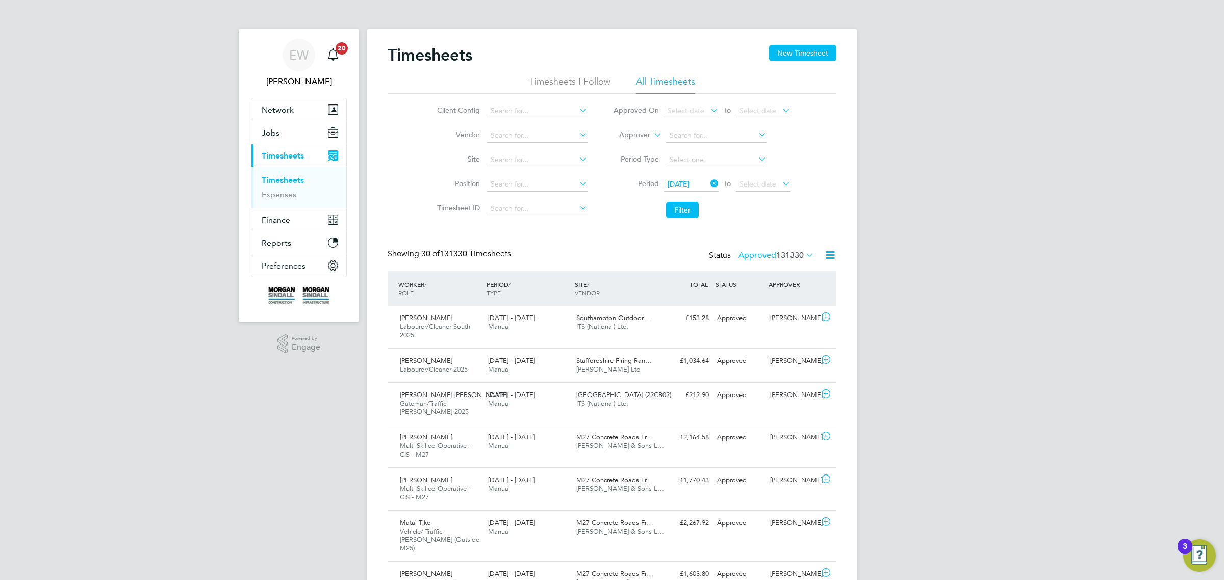
click at [780, 184] on icon at bounding box center [780, 183] width 0 height 14
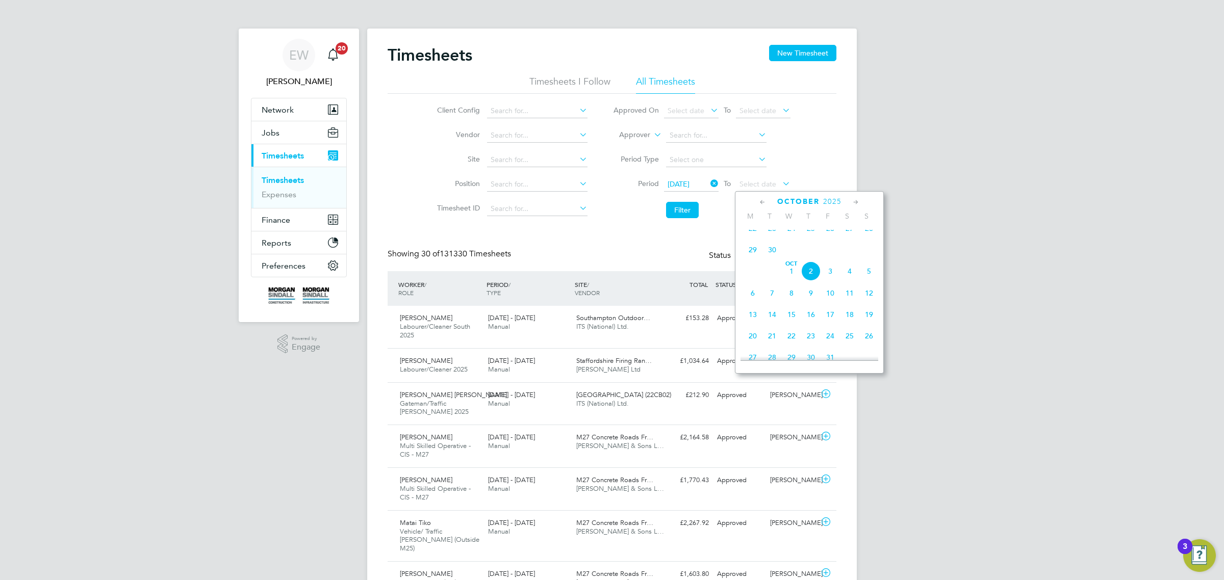
click at [759, 200] on icon at bounding box center [763, 202] width 10 height 11
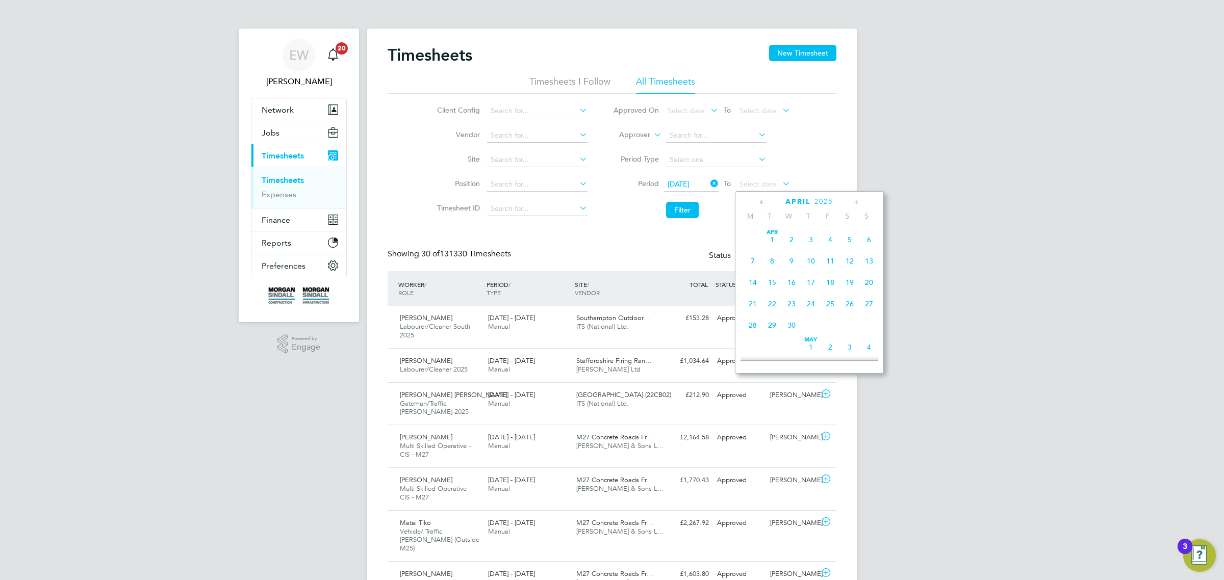
click at [855, 199] on icon at bounding box center [856, 202] width 10 height 11
click at [753, 349] on span "30" at bounding box center [752, 338] width 19 height 19
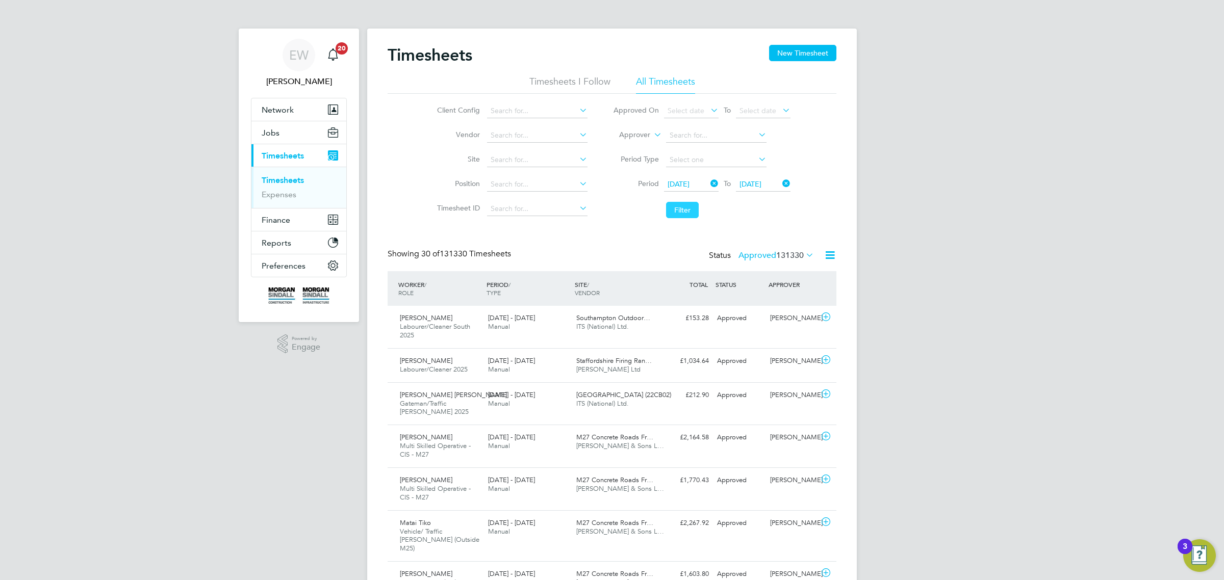
click at [681, 209] on button "Filter" at bounding box center [682, 210] width 33 height 16
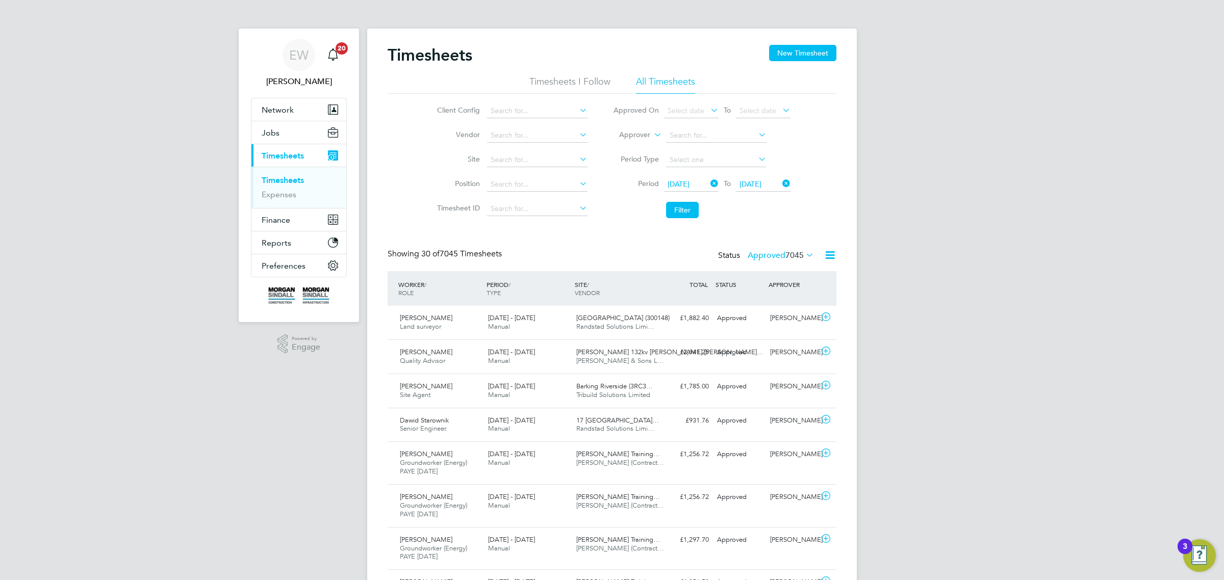
click at [829, 256] on icon at bounding box center [830, 255] width 13 height 13
click at [764, 299] on li "Download Timesheets Report" at bounding box center [766, 300] width 135 height 14
click at [690, 182] on span "[DATE]" at bounding box center [679, 184] width 22 height 9
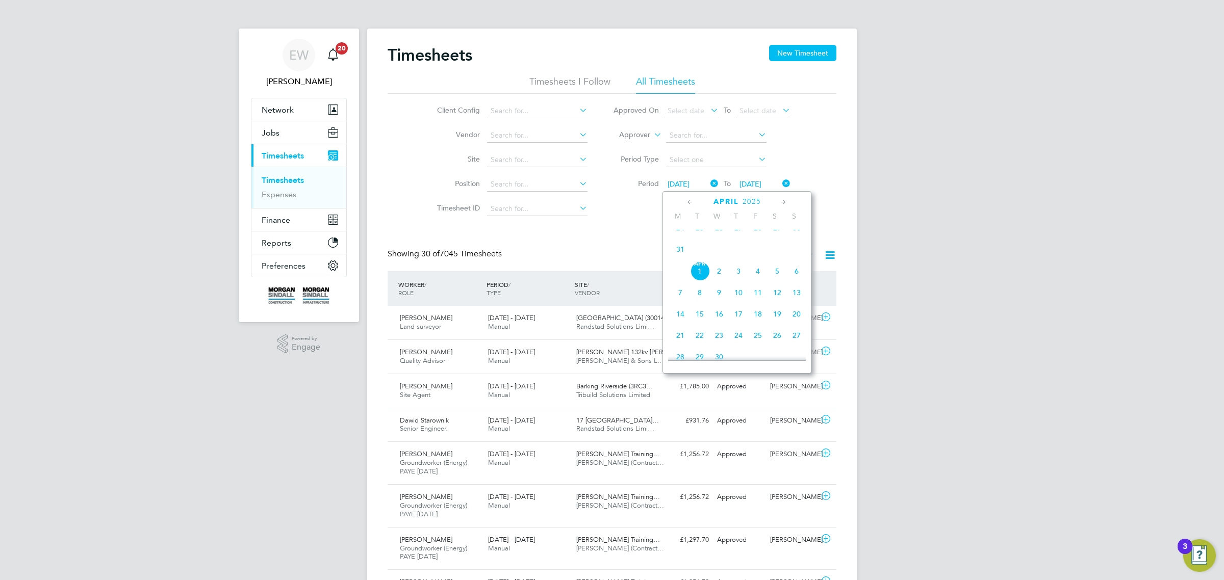
click at [782, 201] on icon at bounding box center [784, 202] width 10 height 11
click at [698, 244] on span "[DATE]" at bounding box center [699, 234] width 19 height 19
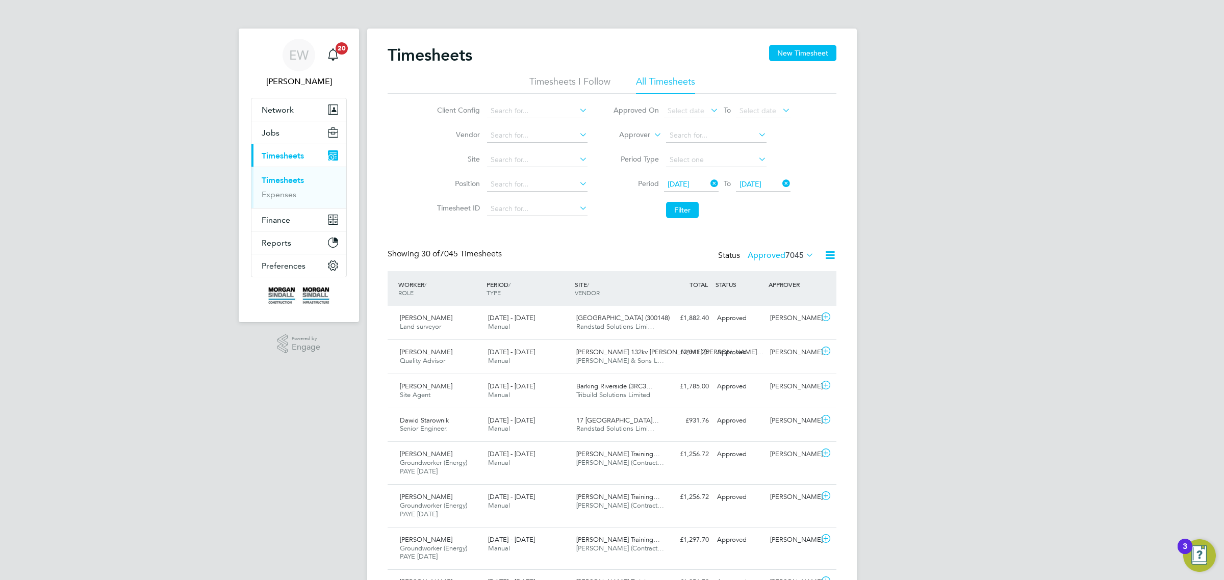
click at [776, 183] on span "[DATE]" at bounding box center [763, 185] width 55 height 14
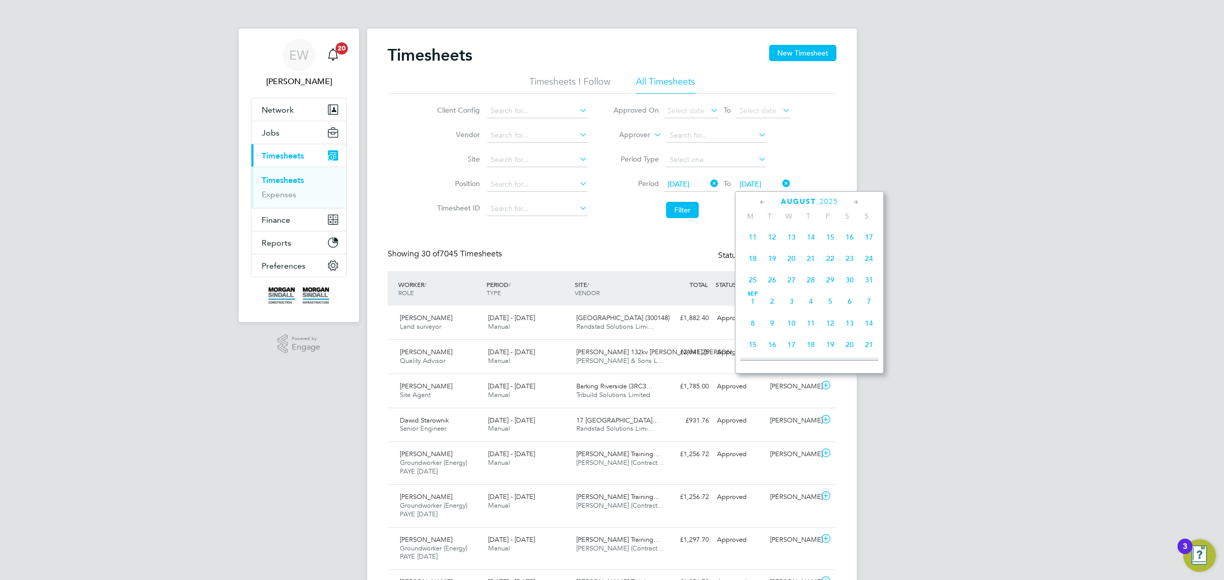
scroll to position [504, 0]
click at [871, 283] on span "31" at bounding box center [868, 273] width 19 height 19
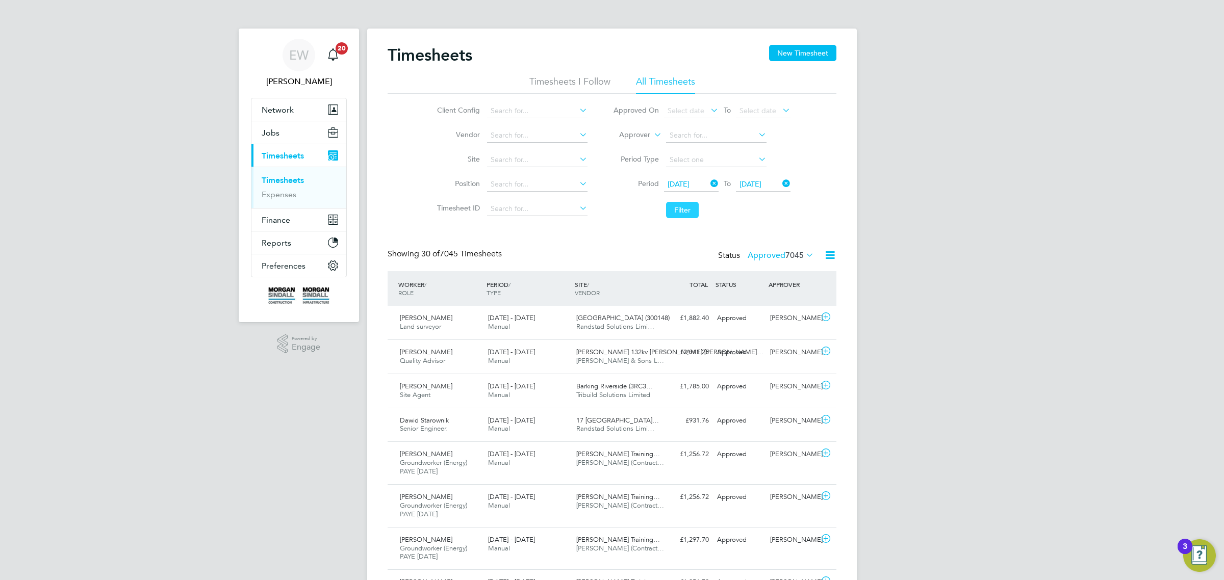
click at [681, 207] on button "Filter" at bounding box center [682, 210] width 33 height 16
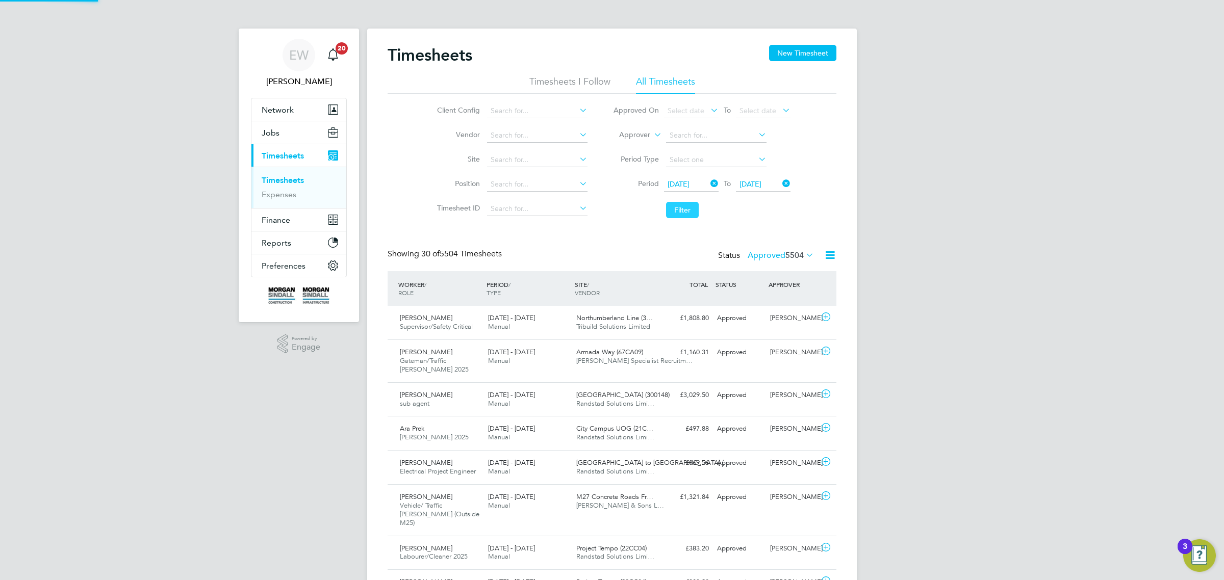
scroll to position [26, 88]
click at [827, 254] on icon at bounding box center [830, 255] width 13 height 13
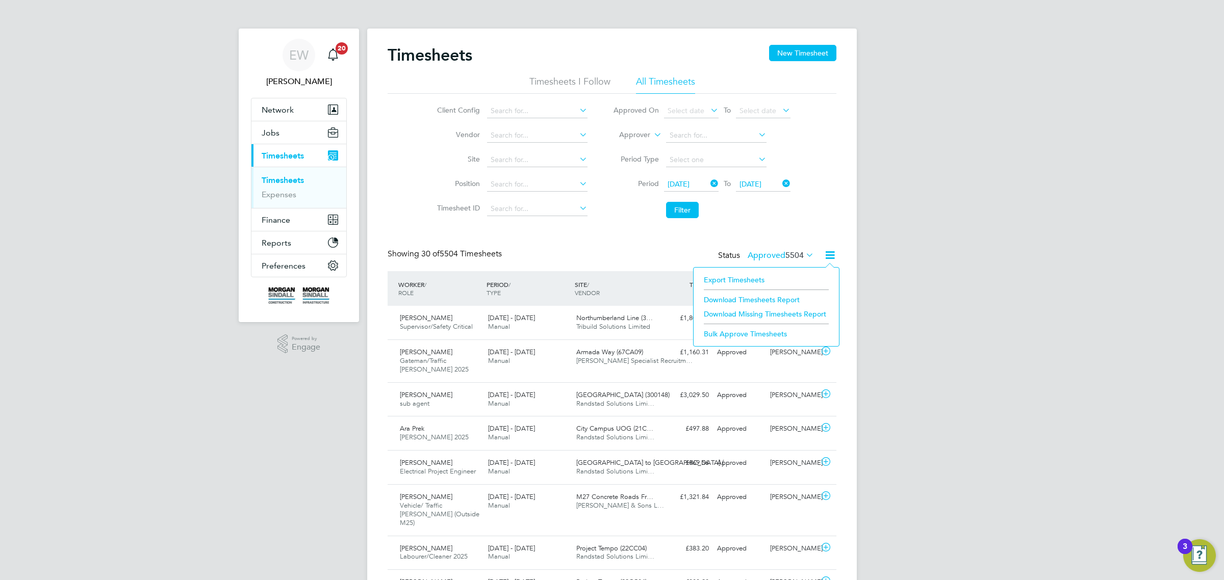
click at [768, 297] on li "Download Timesheets Report" at bounding box center [766, 300] width 135 height 14
